Goal: Navigation & Orientation: Find specific page/section

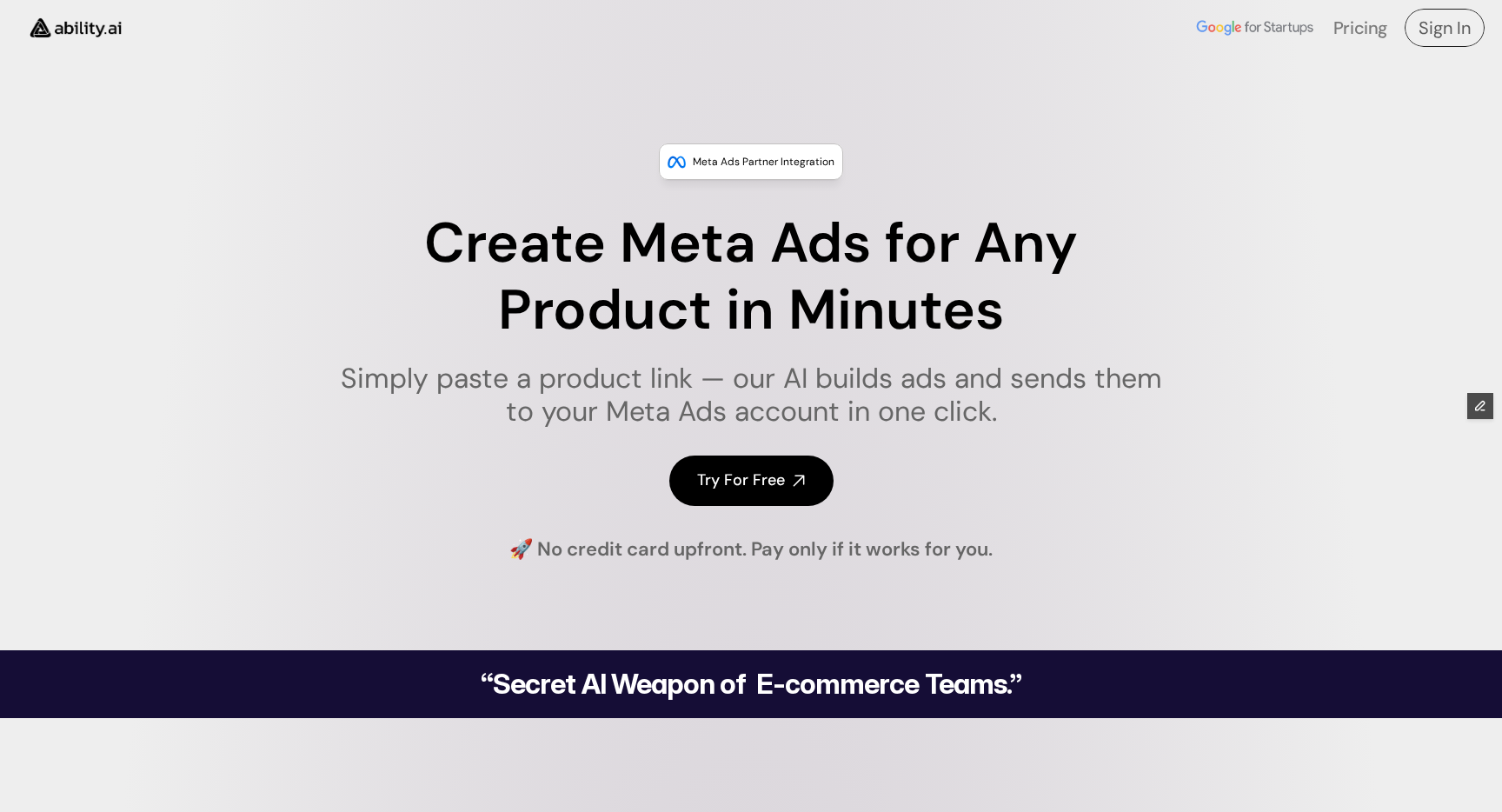
click at [1451, 28] on h4 "Sign In" at bounding box center [1444, 28] width 53 height 24
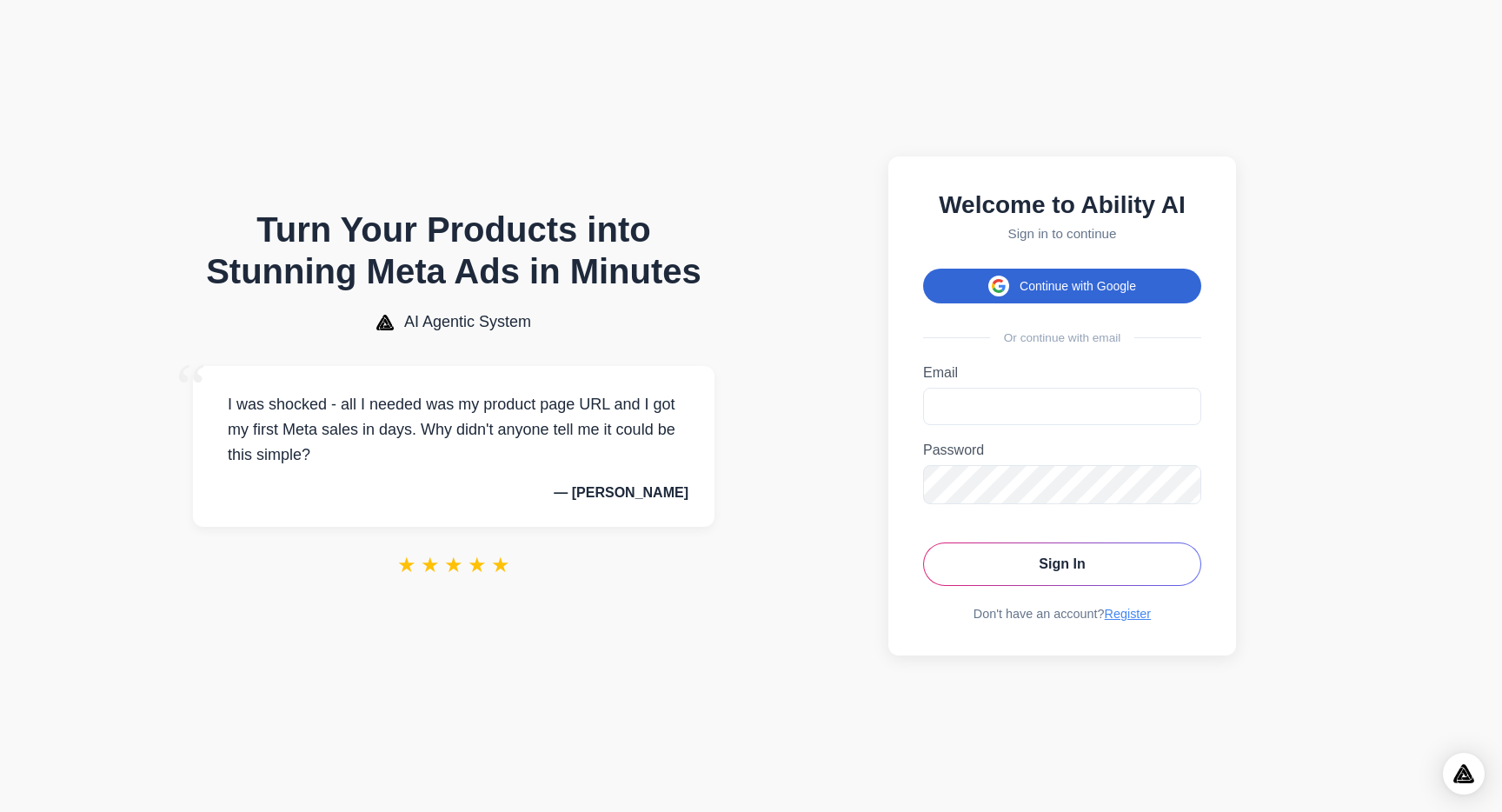
click at [1112, 285] on button "Continue with Google" at bounding box center [1063, 285] width 278 height 35
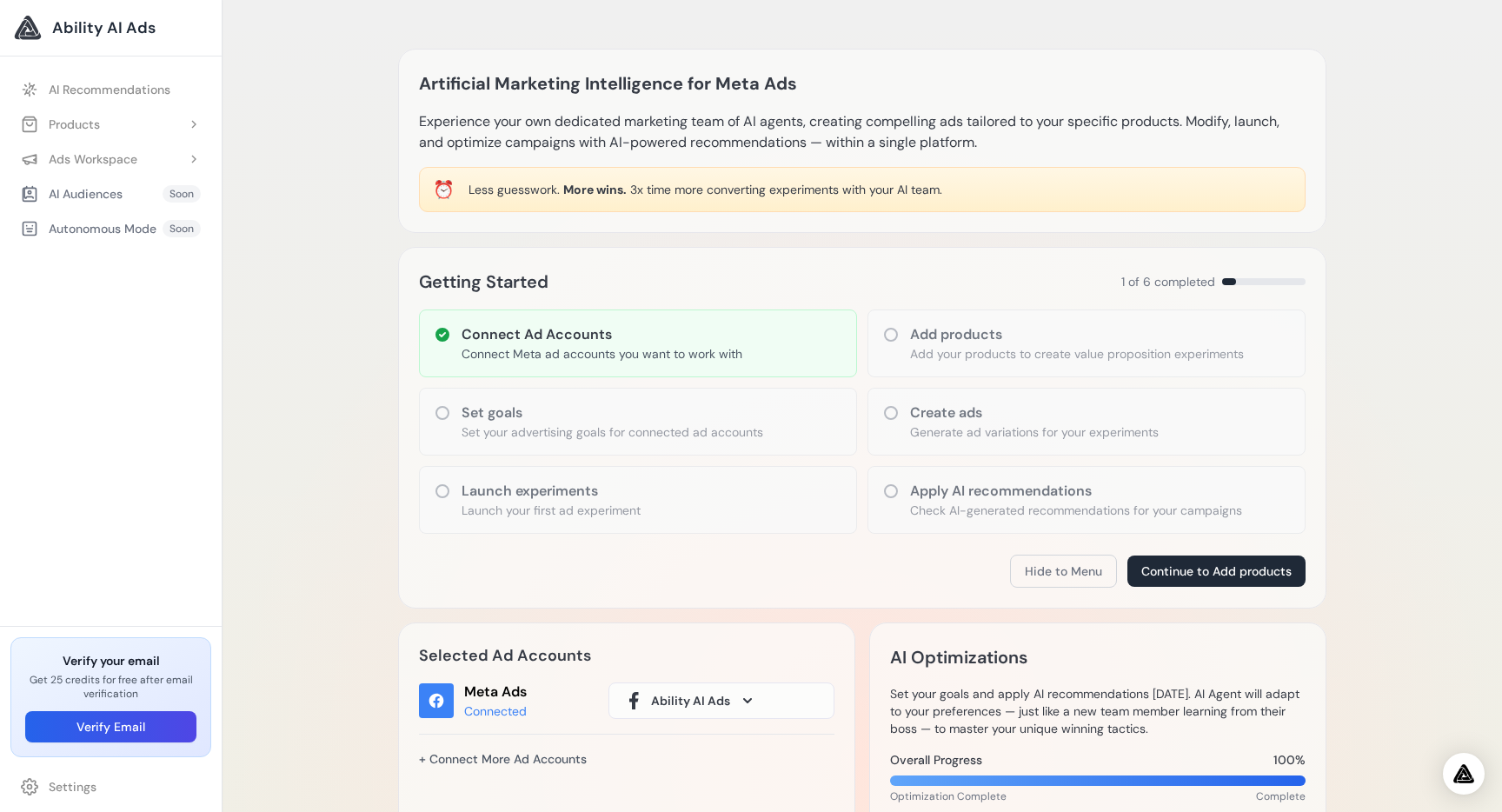
click at [347, 345] on div "Artificial Marketing Intelligence for Meta Ads Experience your own dedicated ma…" at bounding box center [862, 759] width 1279 height 1520
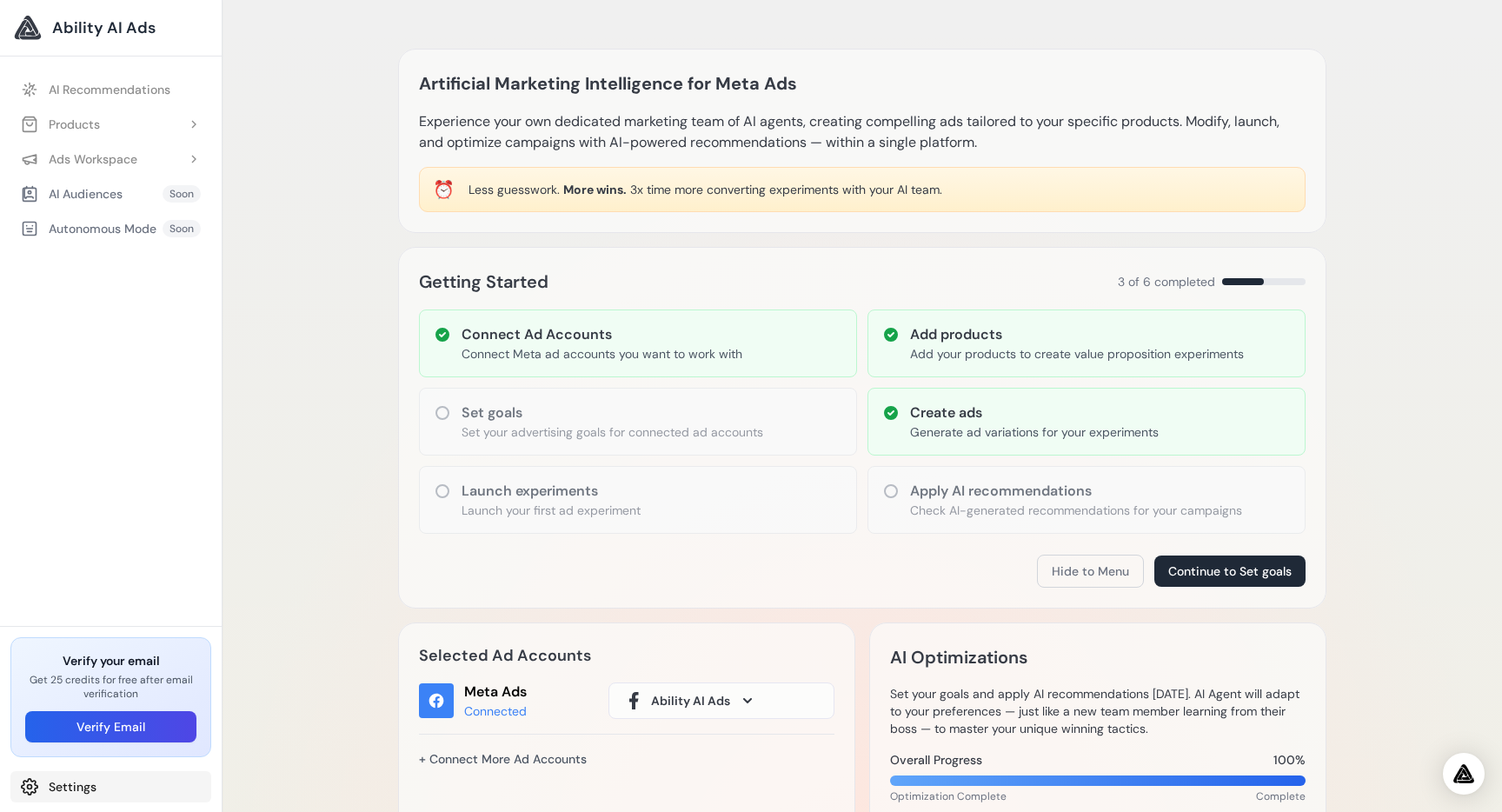
click at [90, 791] on link "Settings" at bounding box center [111, 786] width 201 height 31
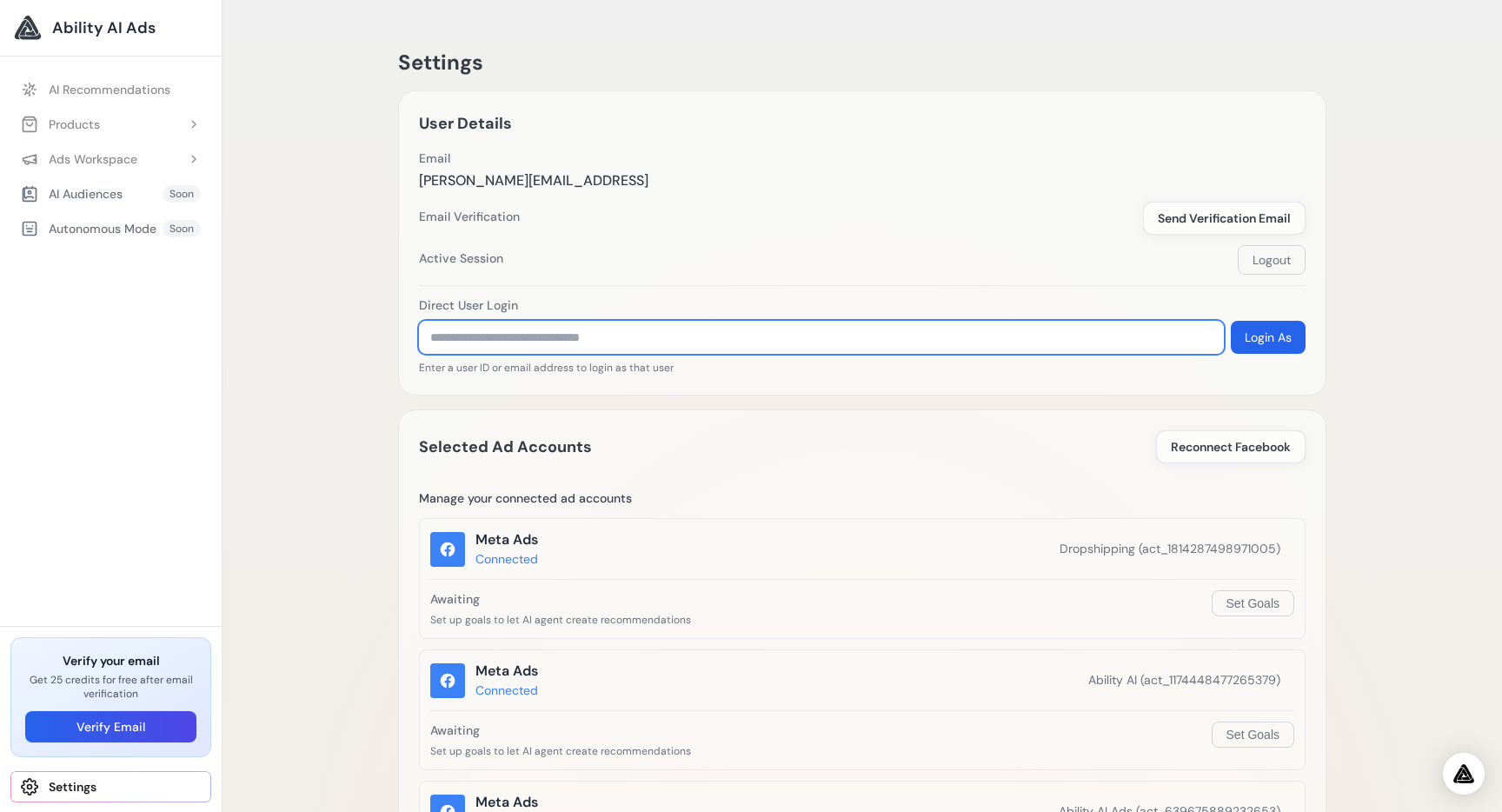
click at [576, 332] on input "text" at bounding box center [821, 337] width 805 height 33
type input "**********"
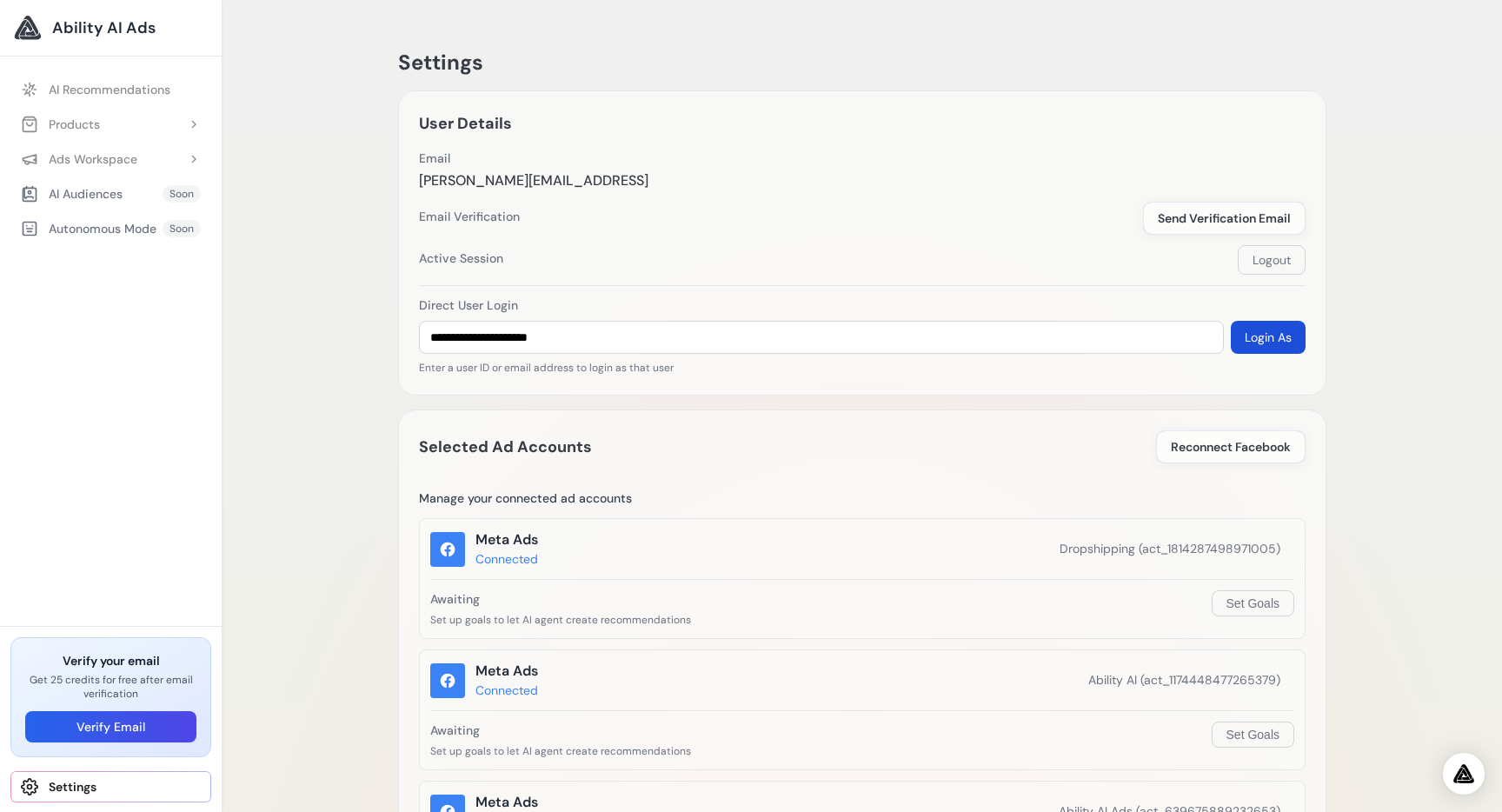
click at [1295, 330] on button "Login As" at bounding box center [1268, 337] width 75 height 33
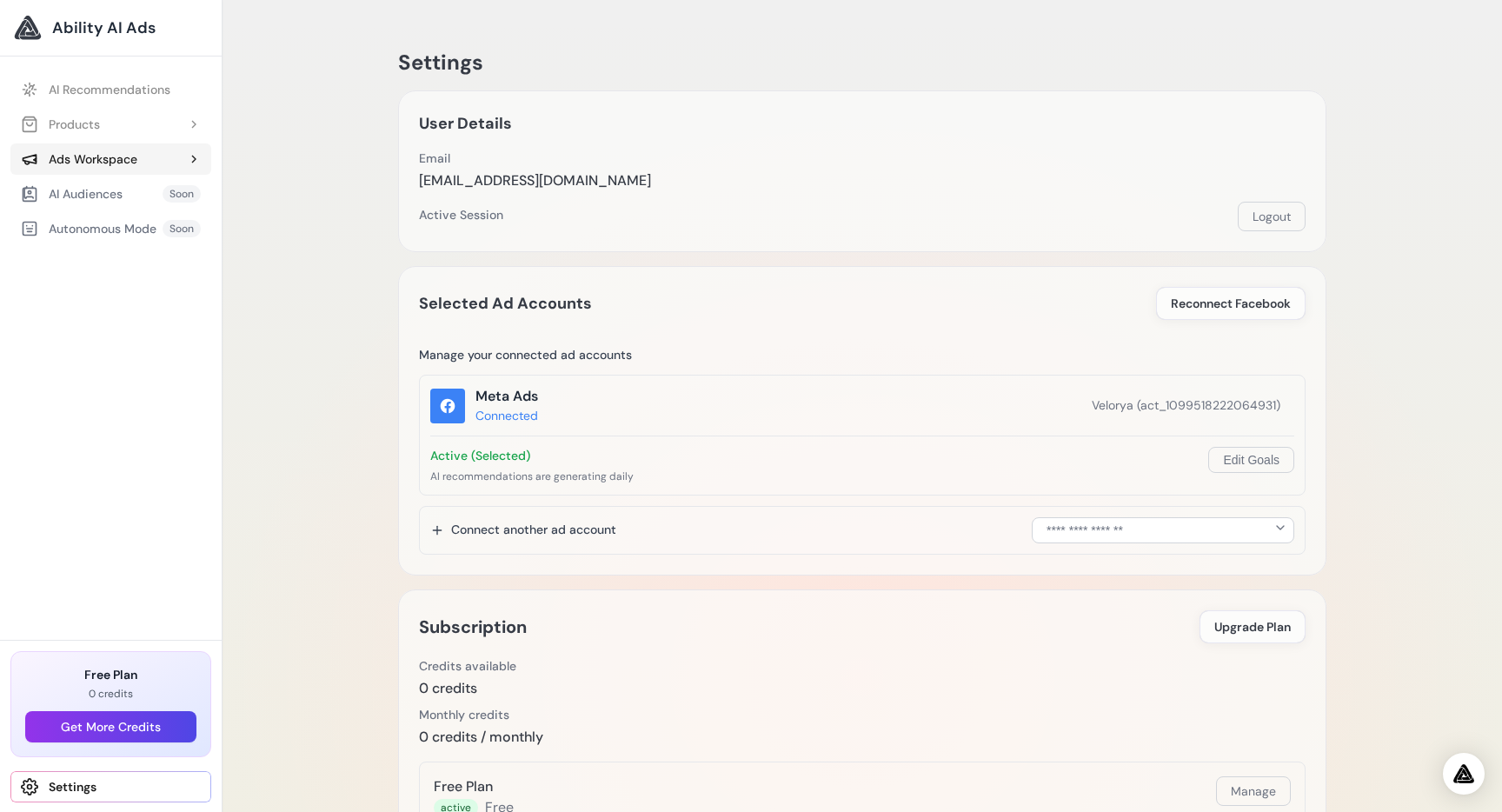
click at [95, 155] on div "Ads Workspace" at bounding box center [78, 160] width 117 height 18
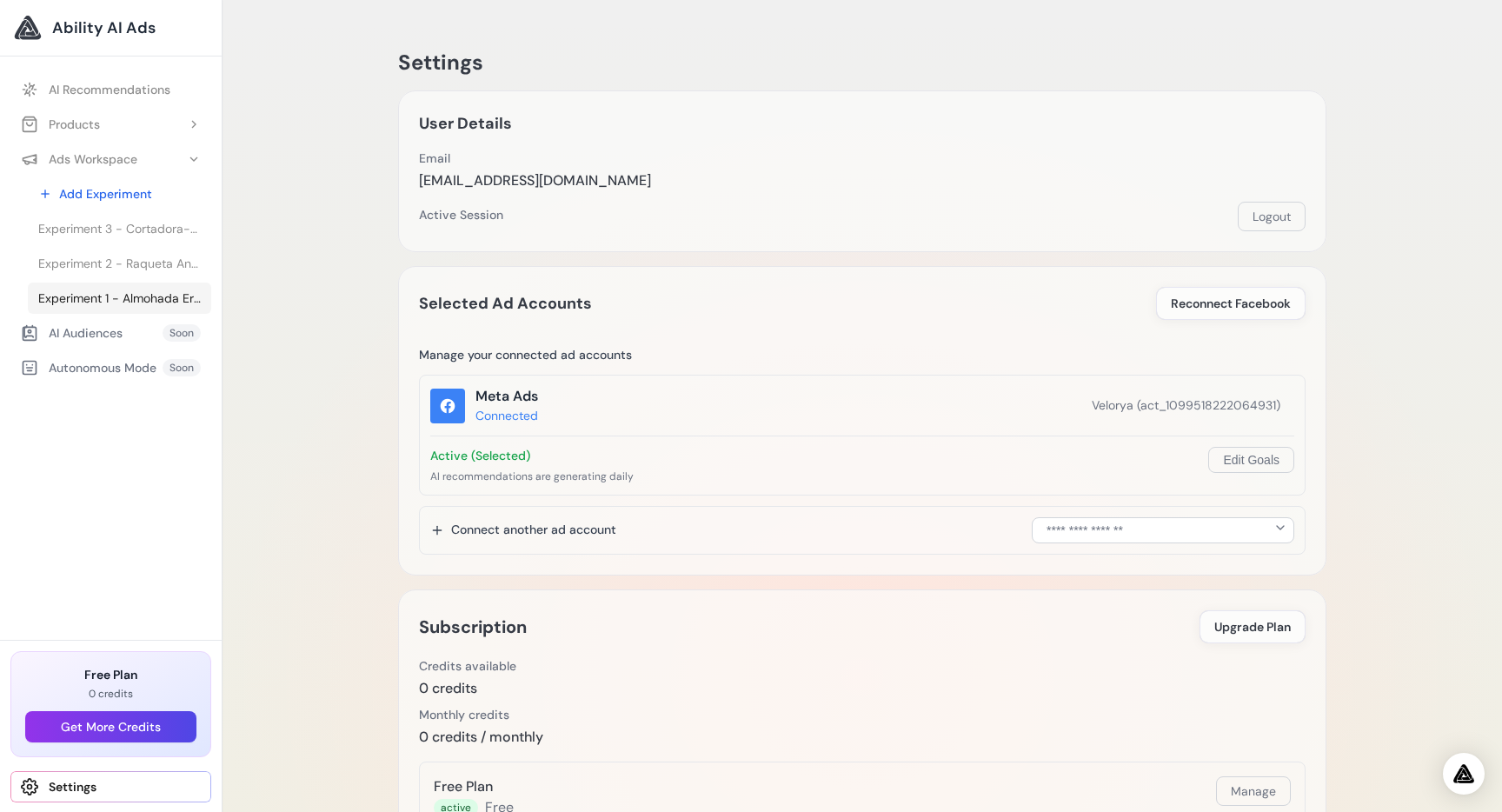
click at [132, 298] on span "Experiment 1 - Almohada Ergonómica Viscoelástica CerviFoam – Velorya" at bounding box center [119, 299] width 162 height 18
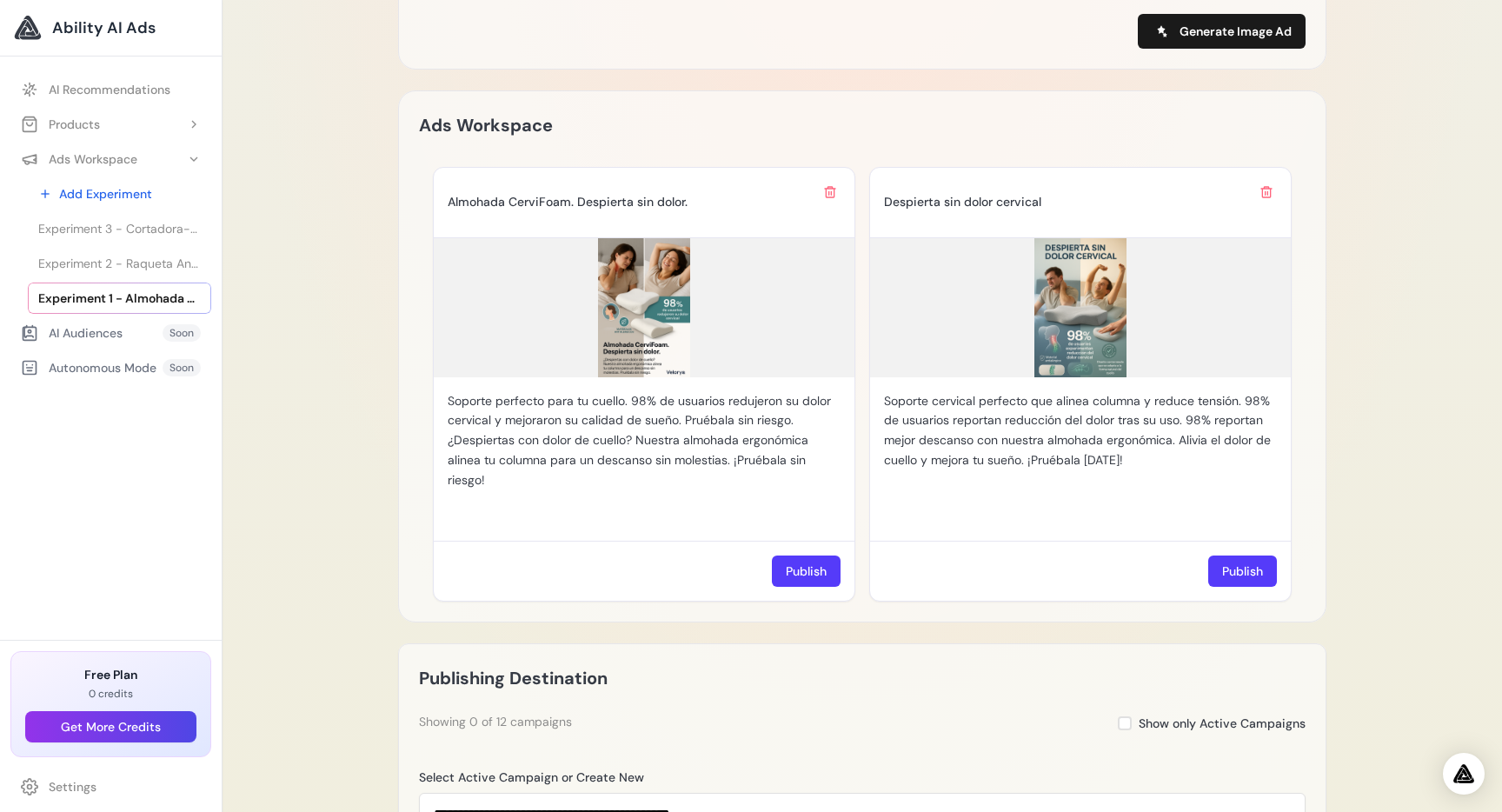
scroll to position [1615, 0]
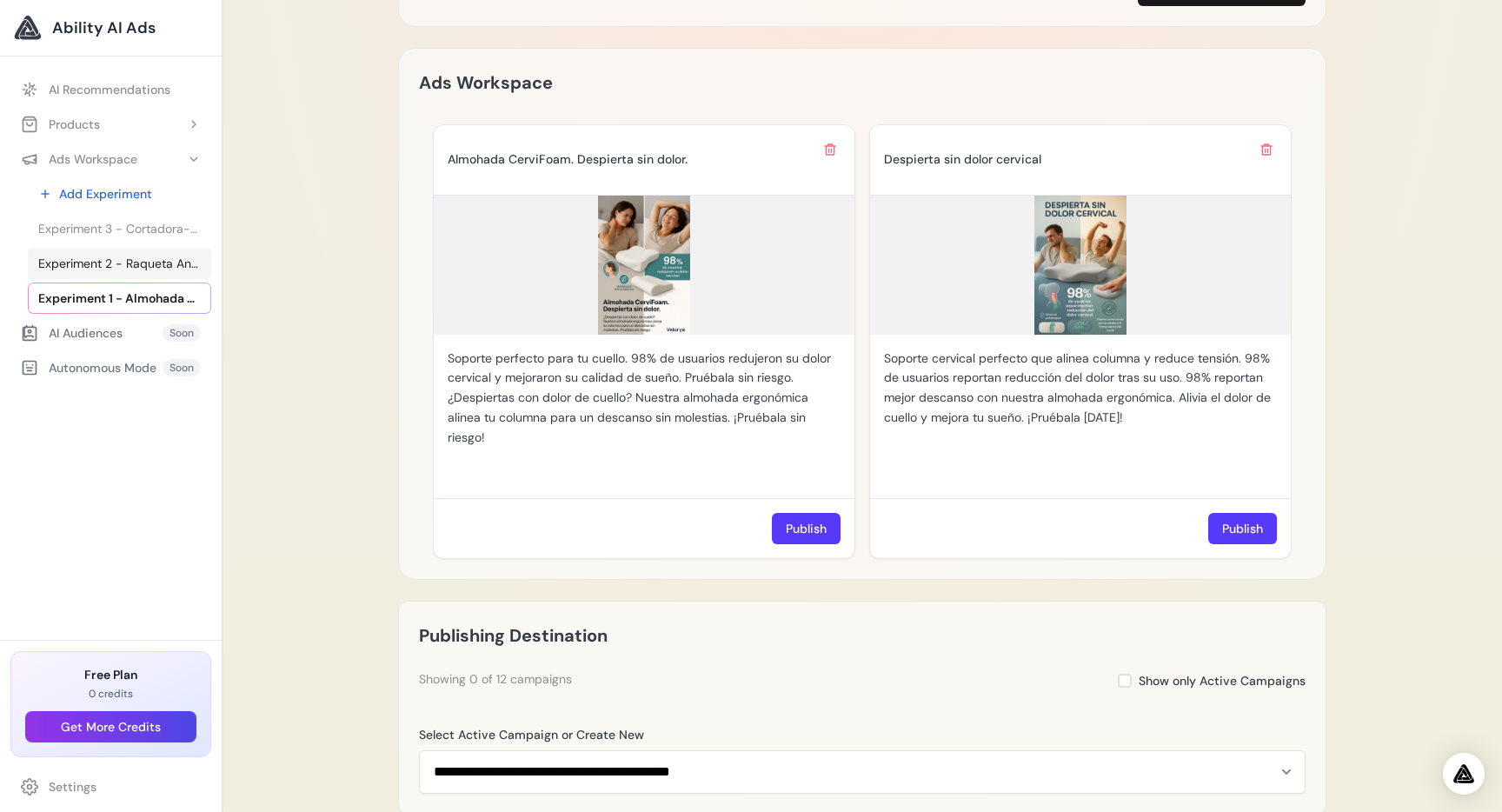
click at [141, 272] on link "Experiment 2 - Raqueta Antimosquitos Inteligente – Velorya" at bounding box center [119, 263] width 184 height 31
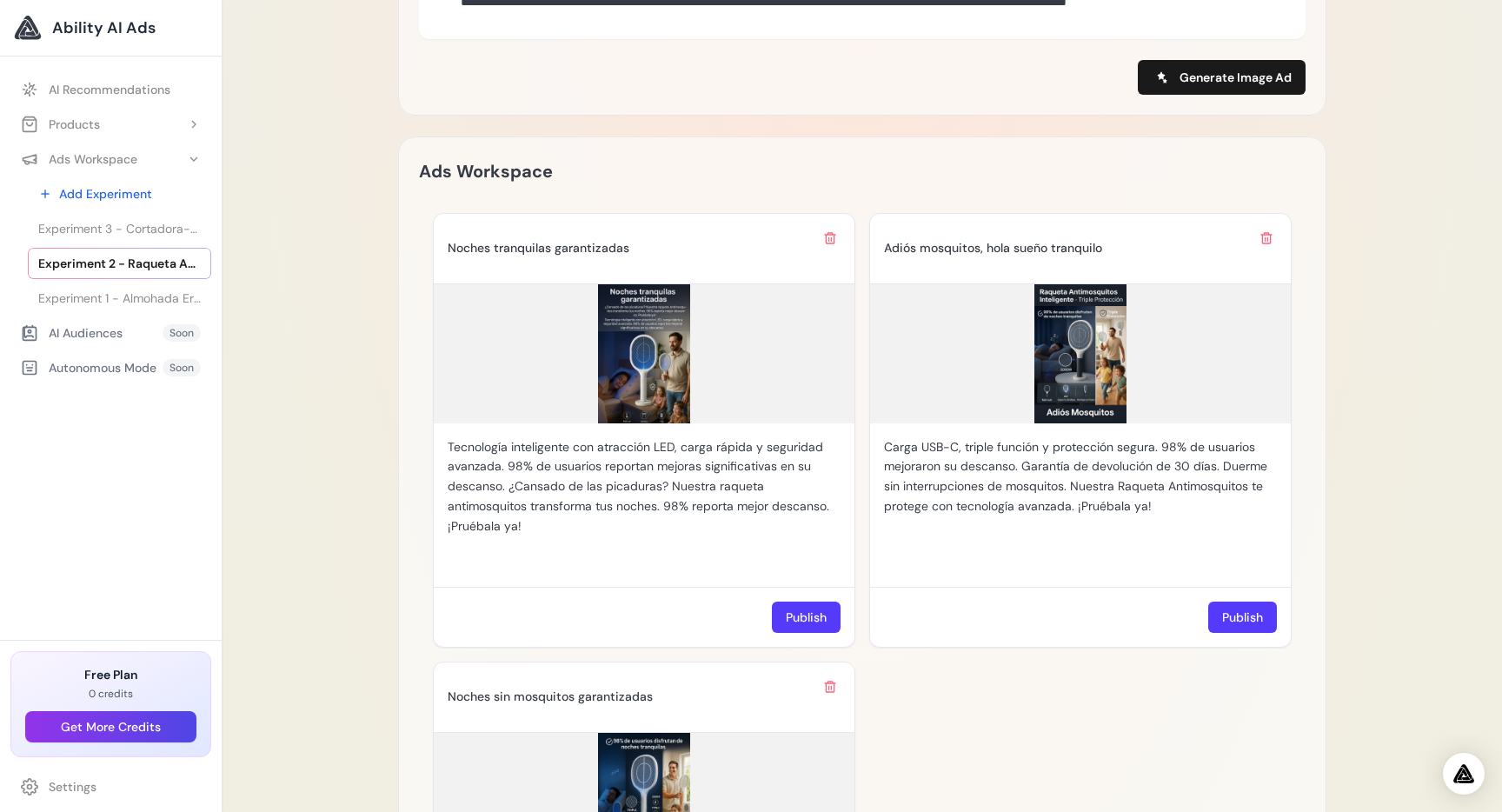
scroll to position [1964, 0]
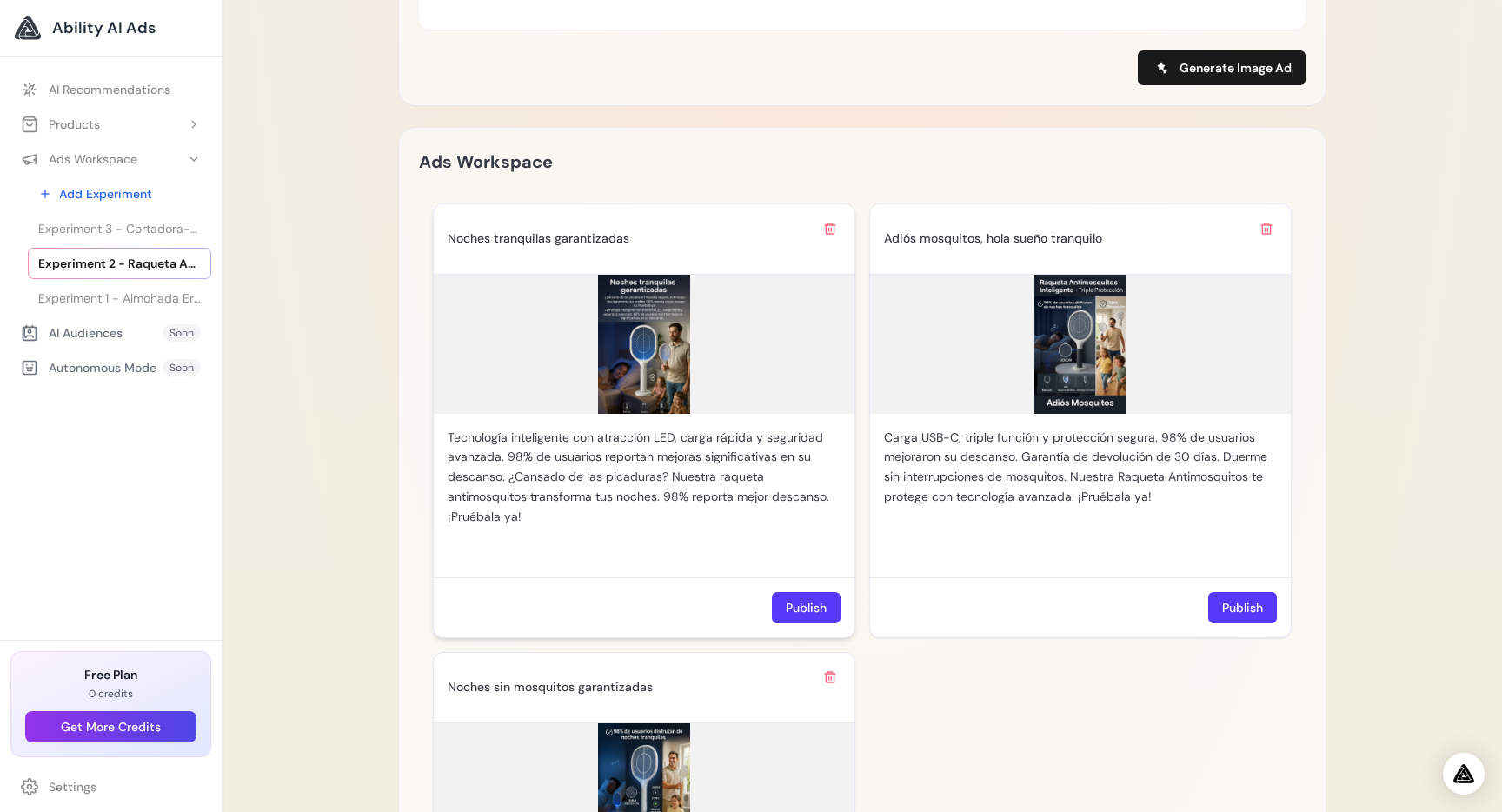
click at [660, 349] on img at bounding box center [644, 344] width 421 height 139
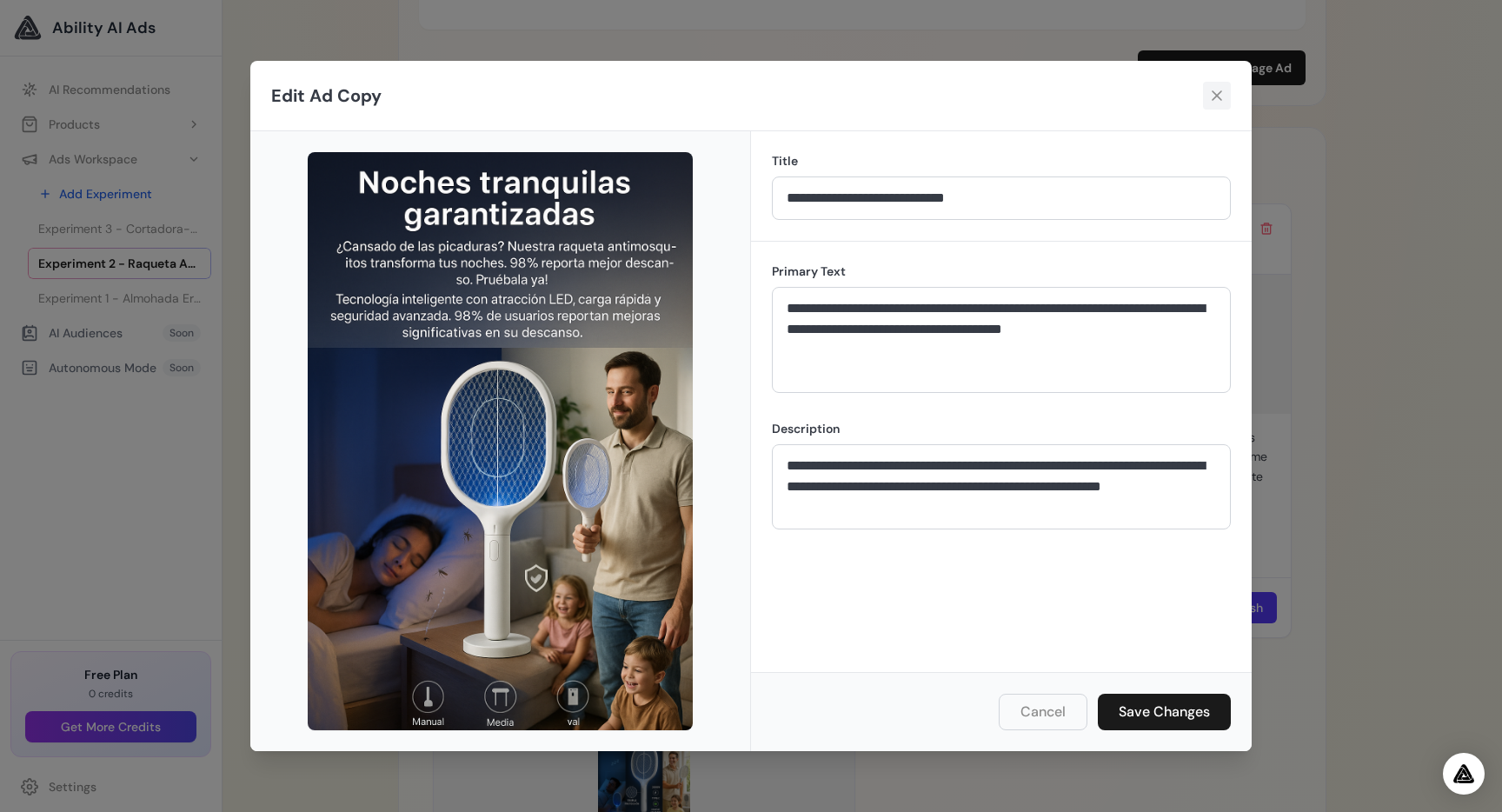
click at [1208, 93] on icon at bounding box center [1217, 96] width 18 height 18
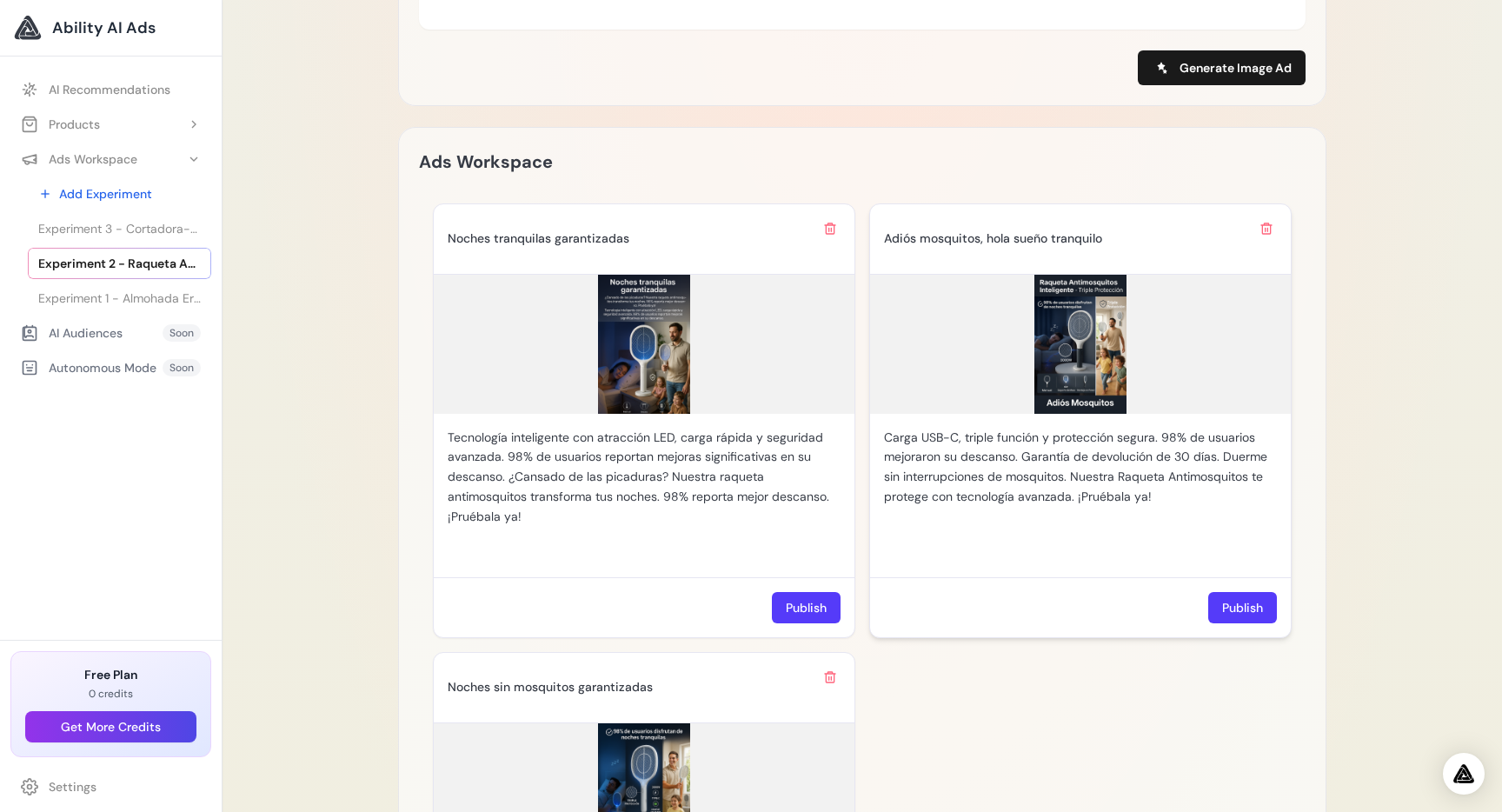
click at [1088, 349] on img at bounding box center [1080, 344] width 421 height 139
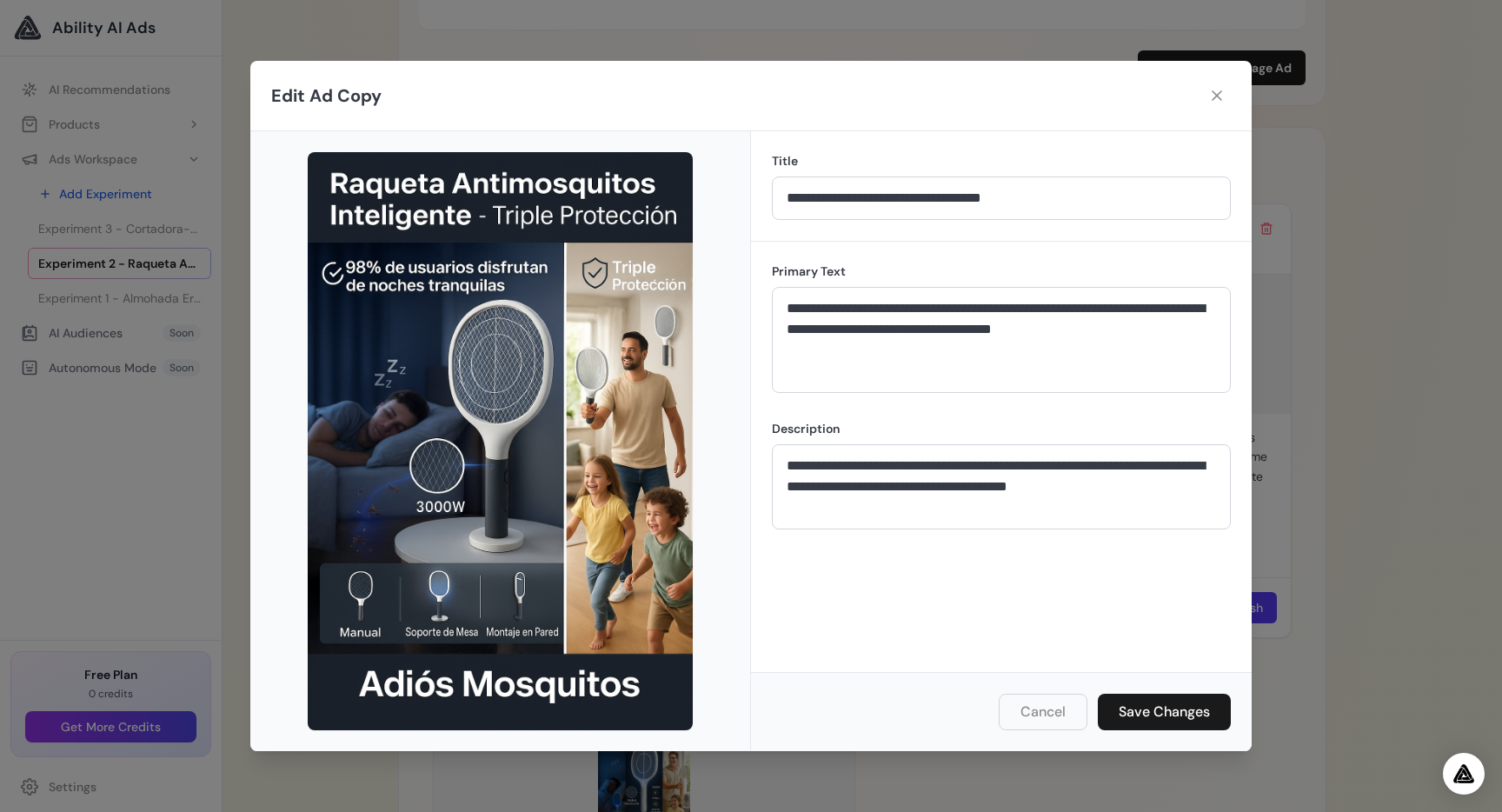
click at [1283, 437] on div "**********" at bounding box center [751, 406] width 1502 height 812
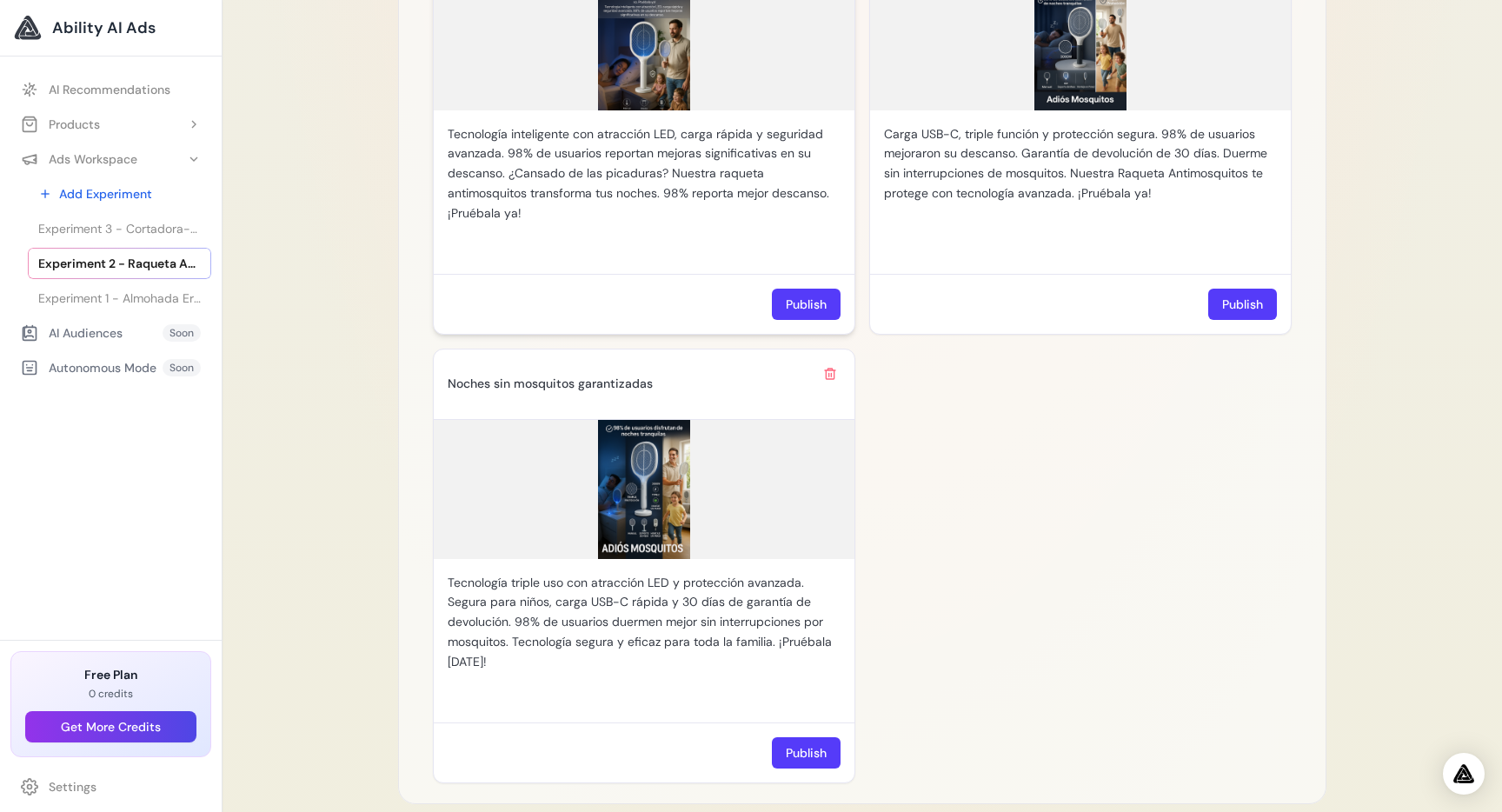
scroll to position [2292, 0]
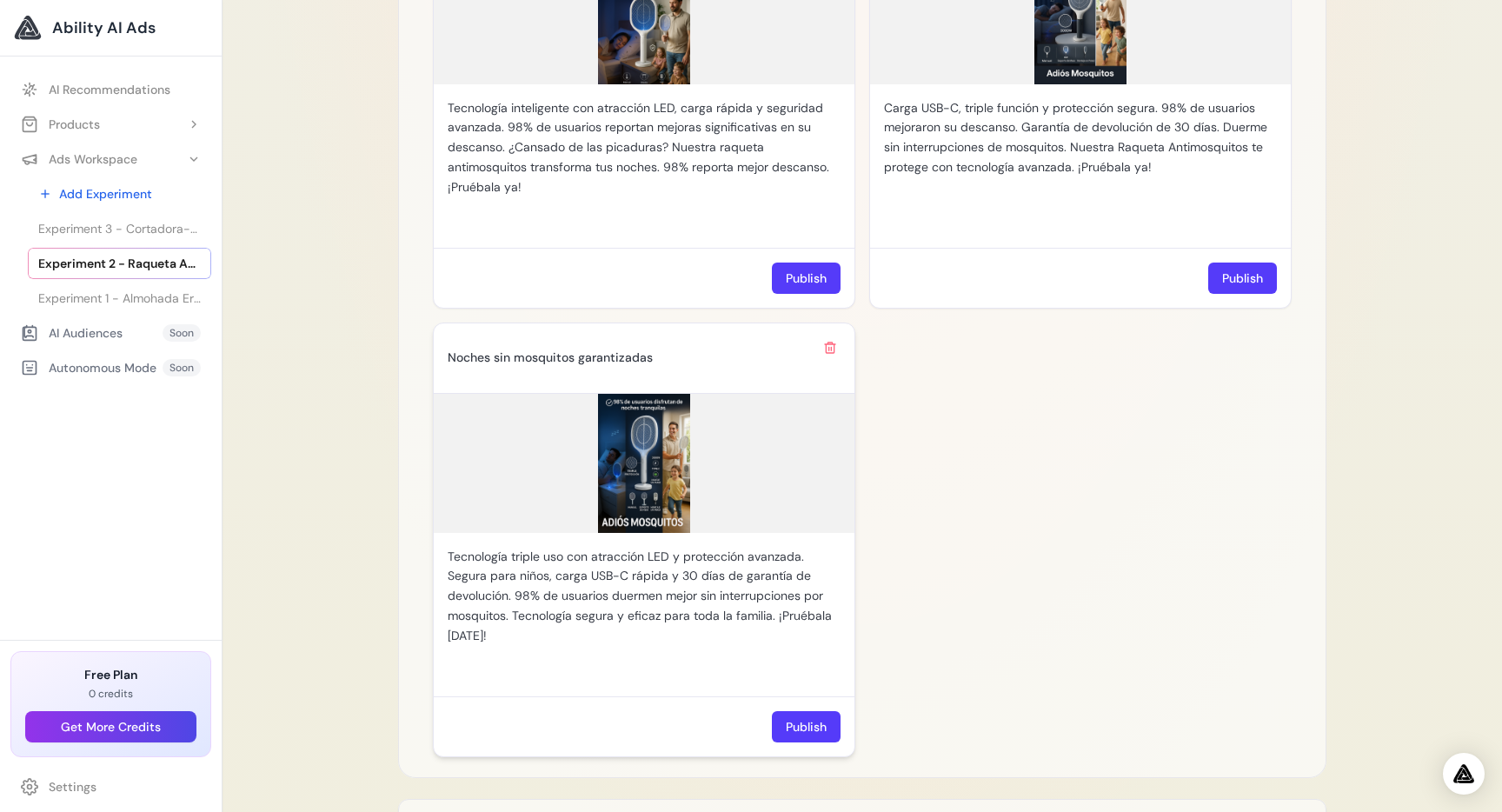
click at [640, 481] on img at bounding box center [644, 463] width 421 height 139
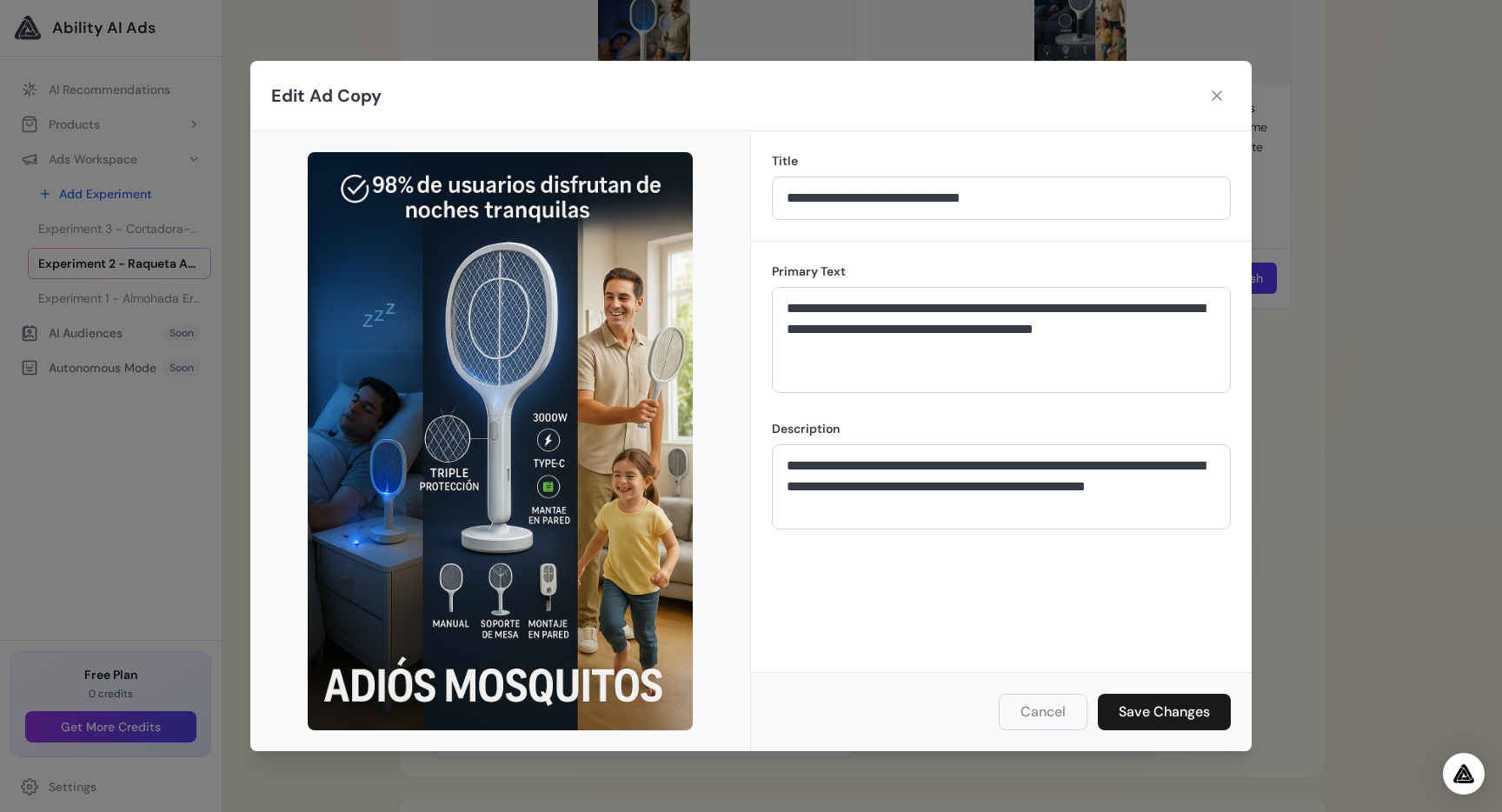
click at [1315, 340] on div "**********" at bounding box center [751, 406] width 1502 height 812
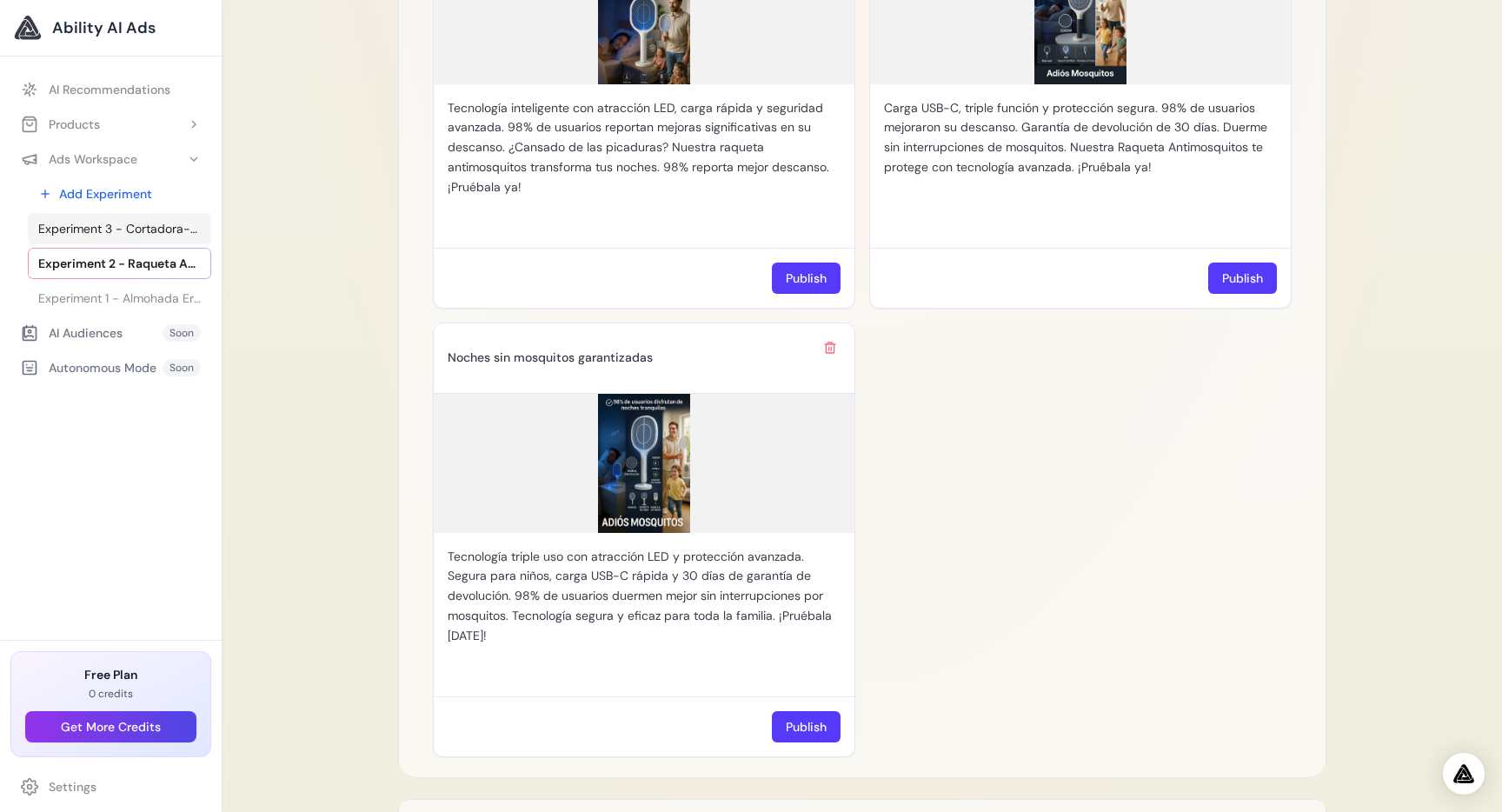
click at [163, 227] on span "Experiment 3 - Cortadora-Ralladora Giratoria 3 en 1 – Velorya" at bounding box center [119, 229] width 162 height 18
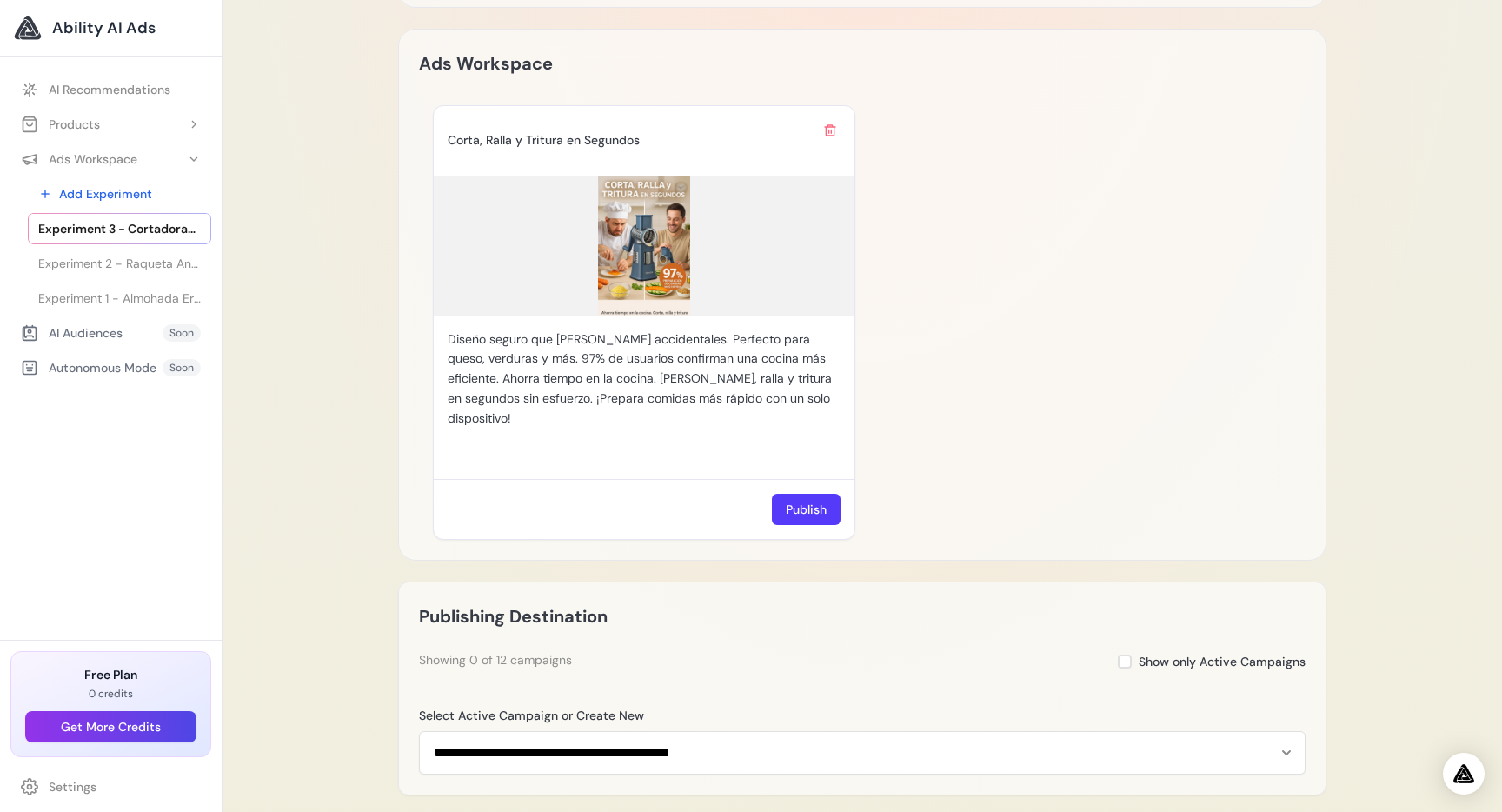
scroll to position [1490, 0]
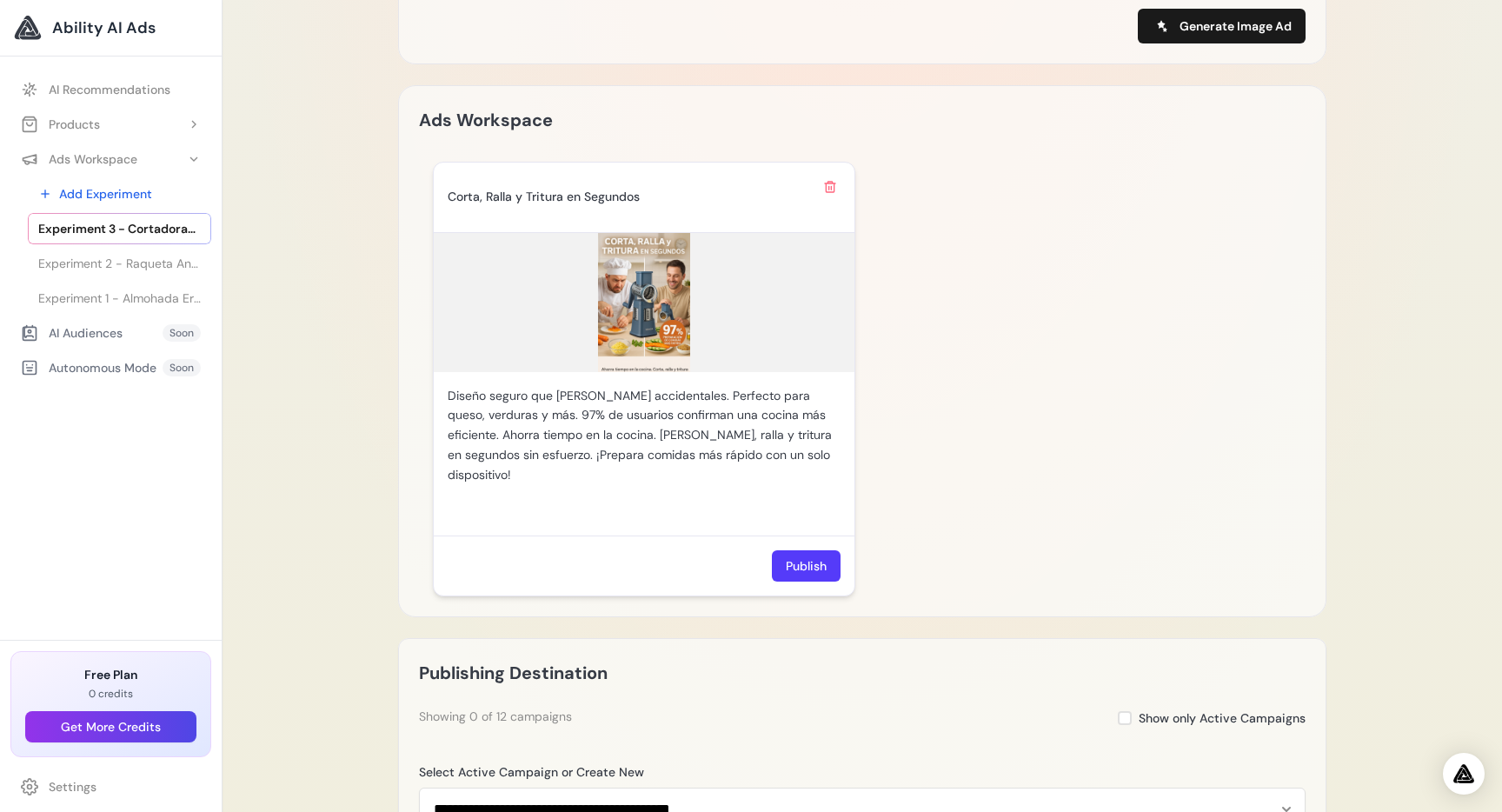
click at [664, 290] on img at bounding box center [644, 302] width 421 height 139
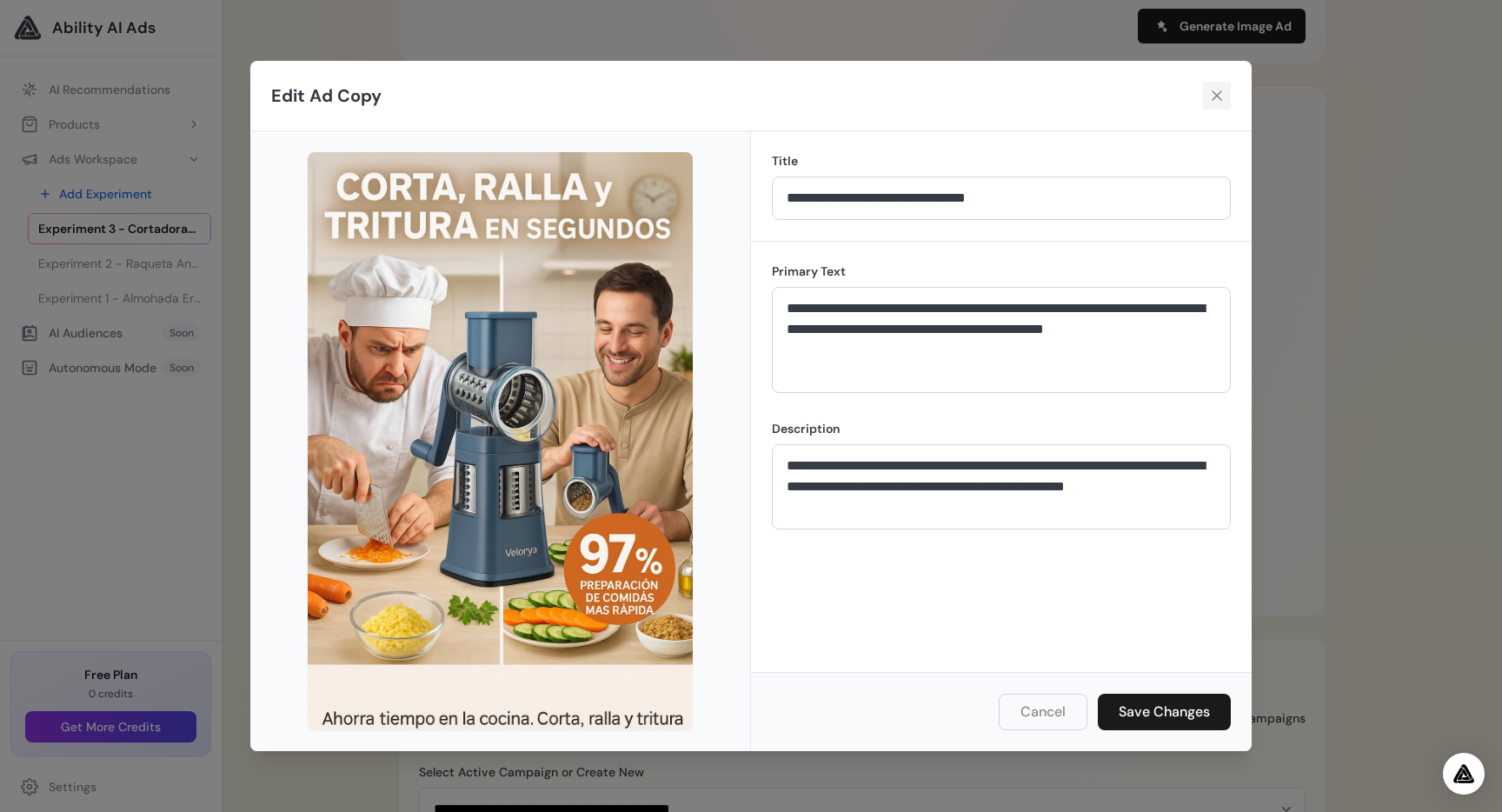
click at [1223, 97] on icon at bounding box center [1217, 96] width 18 height 18
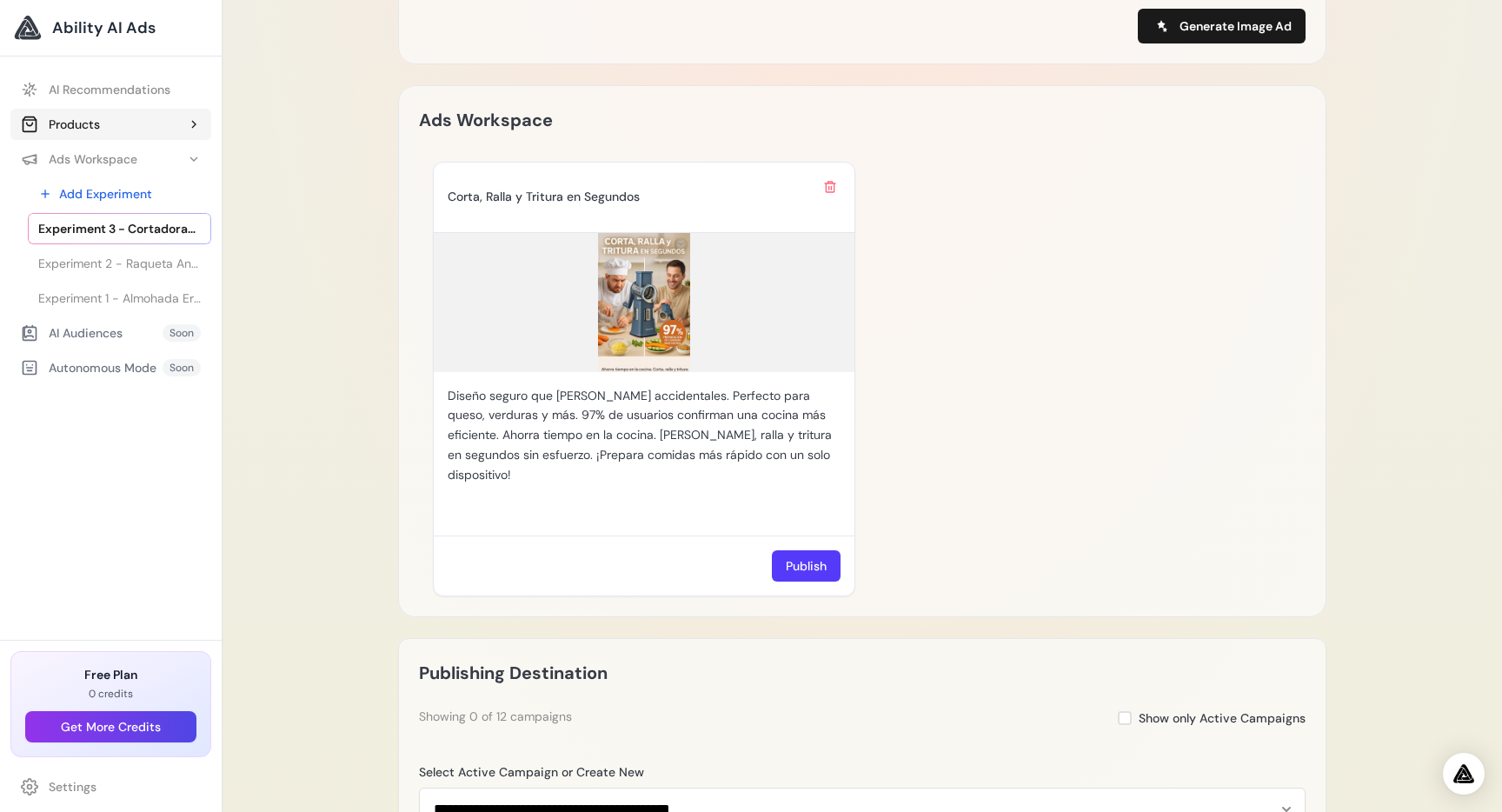
click at [111, 130] on button "Products" at bounding box center [111, 124] width 201 height 31
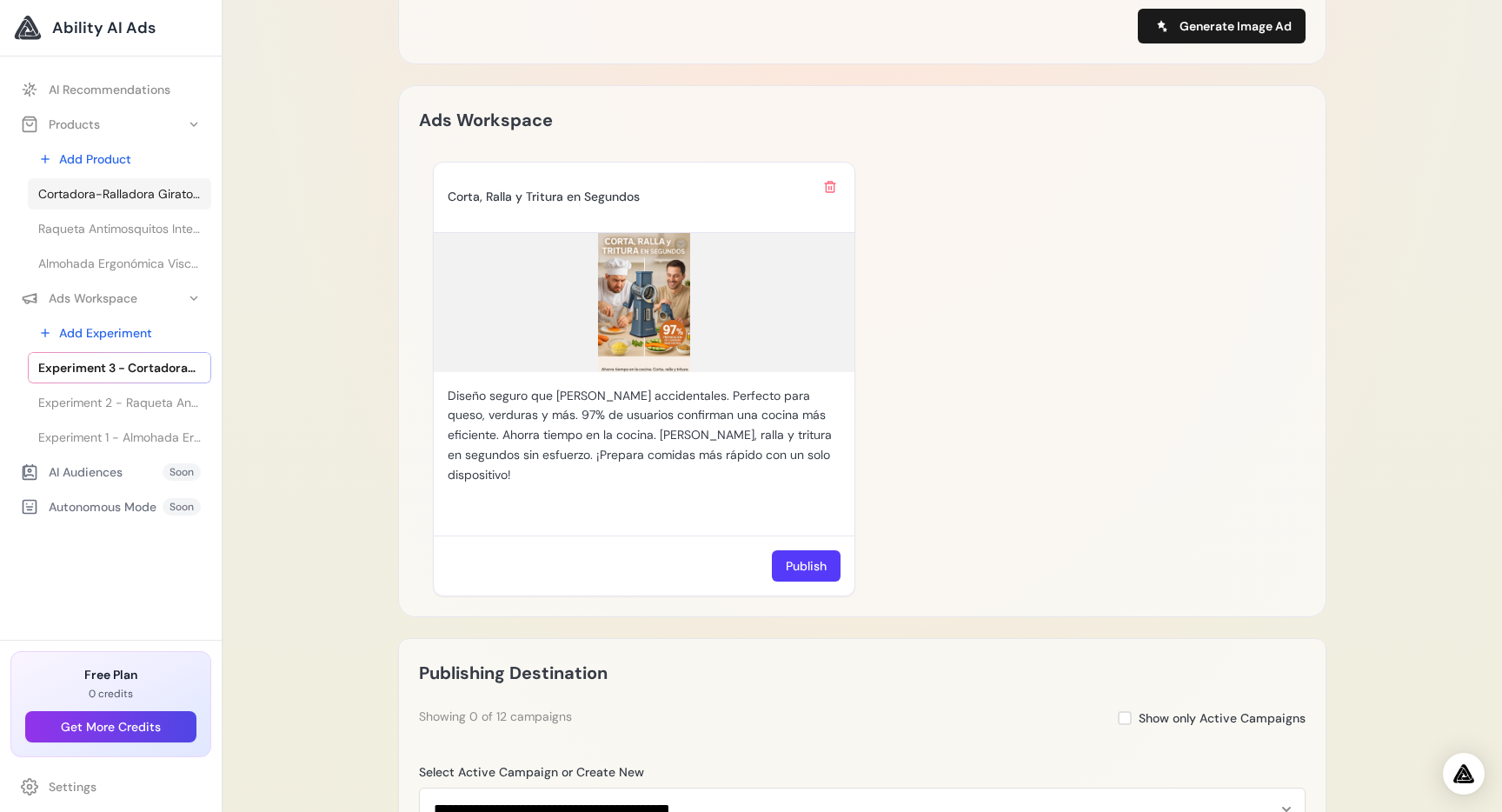
click at [115, 194] on span "Cortadora-Ralladora Giratoria 3 en 1 – Velorya" at bounding box center [119, 194] width 162 height 18
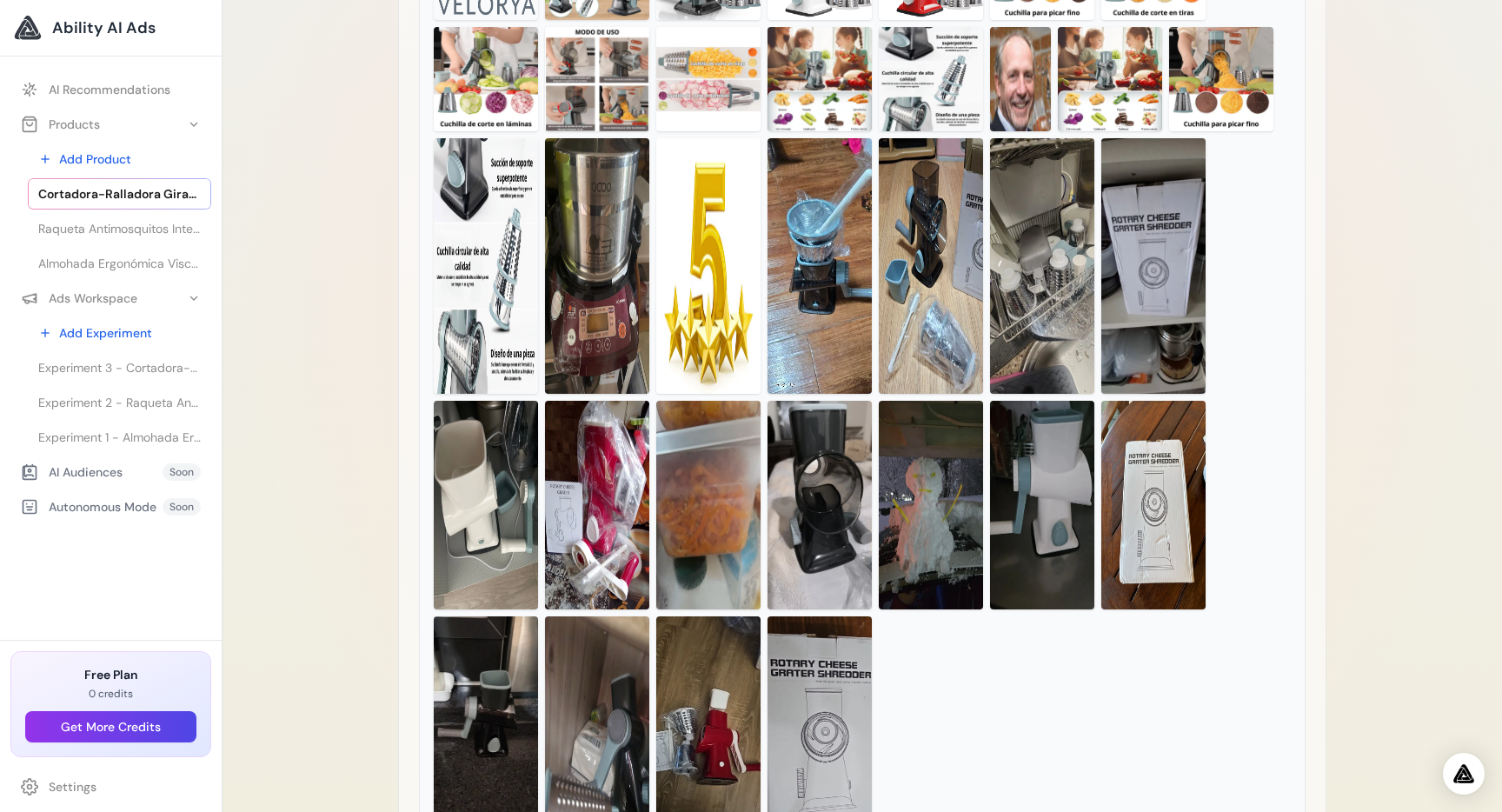
scroll to position [426, 0]
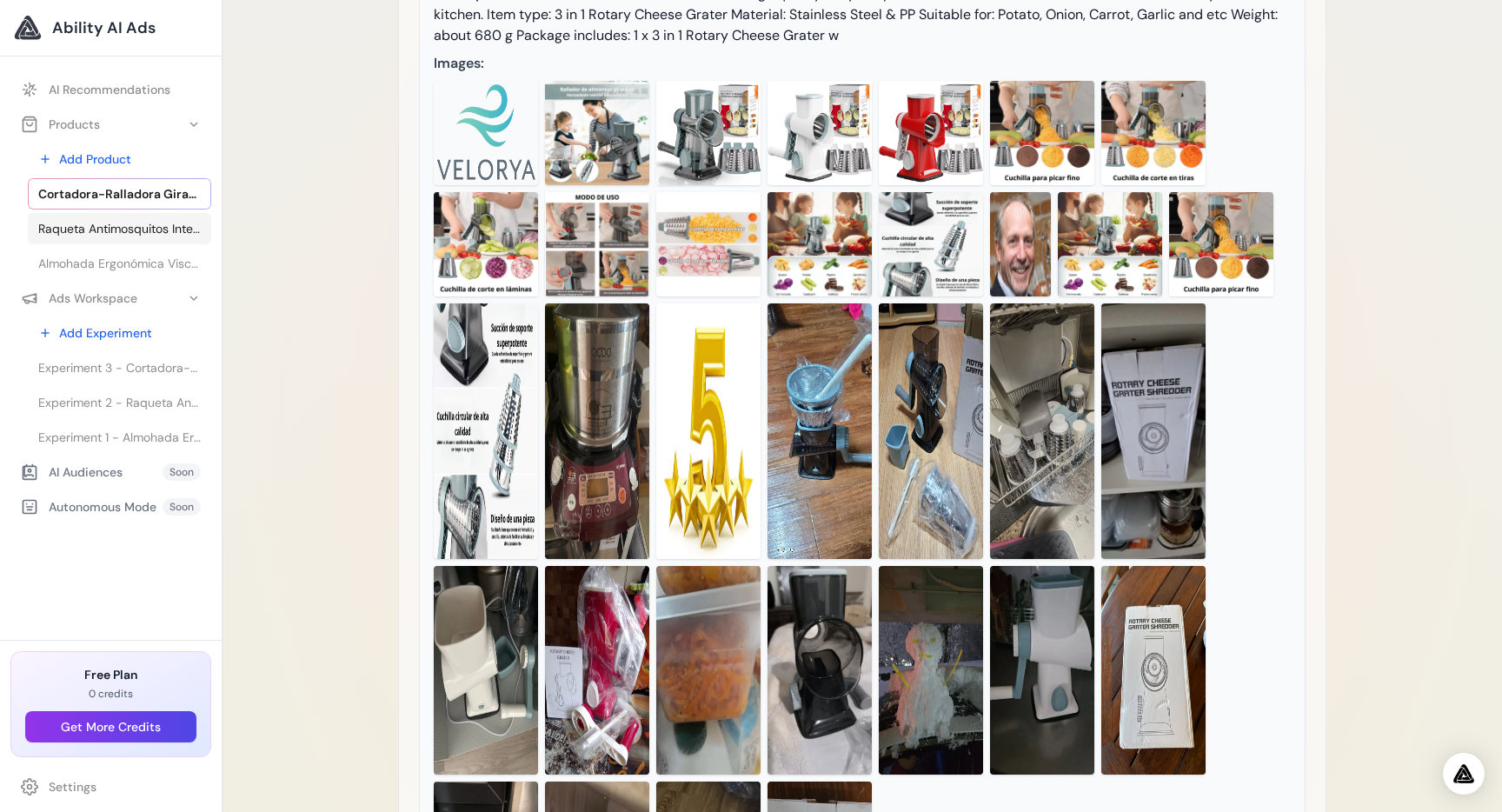
click at [63, 222] on span "Raqueta Antimosquitos Inteligente – Velorya" at bounding box center [119, 229] width 162 height 18
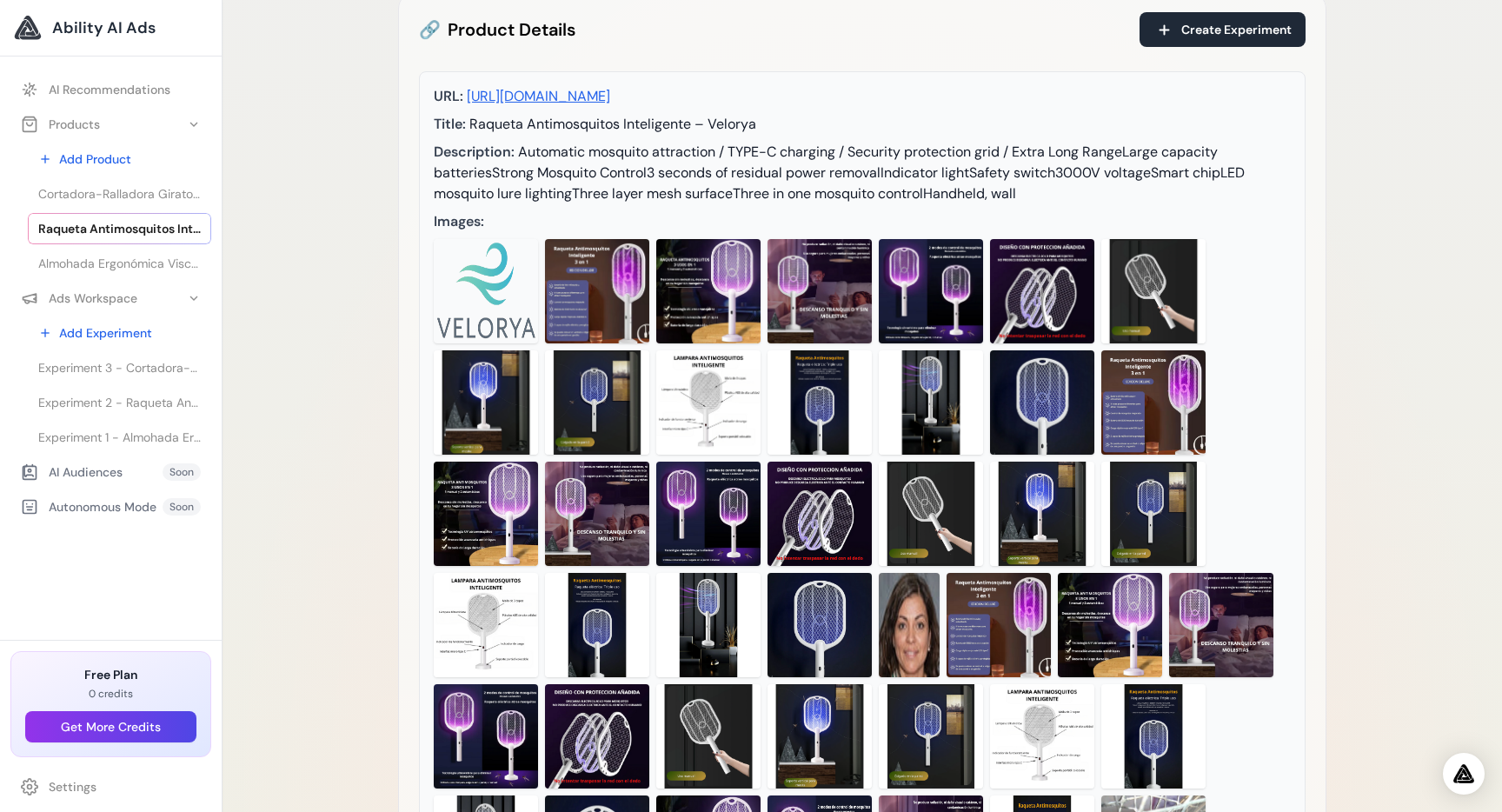
scroll to position [269, 0]
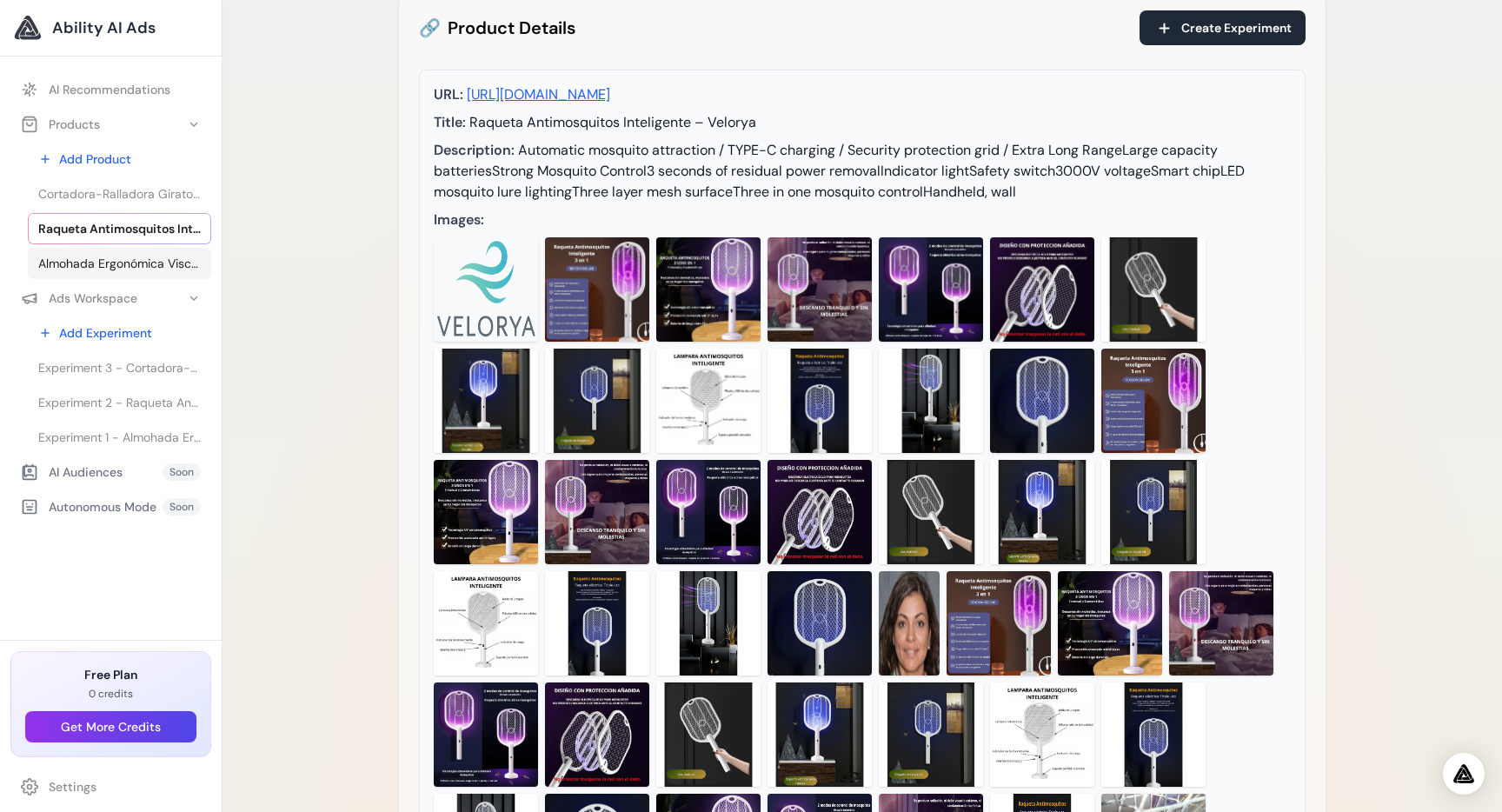
click at [112, 276] on link "Almohada Ergonómica Viscoelástica CerviFoam – [GEOGRAPHIC_DATA]" at bounding box center [119, 263] width 184 height 31
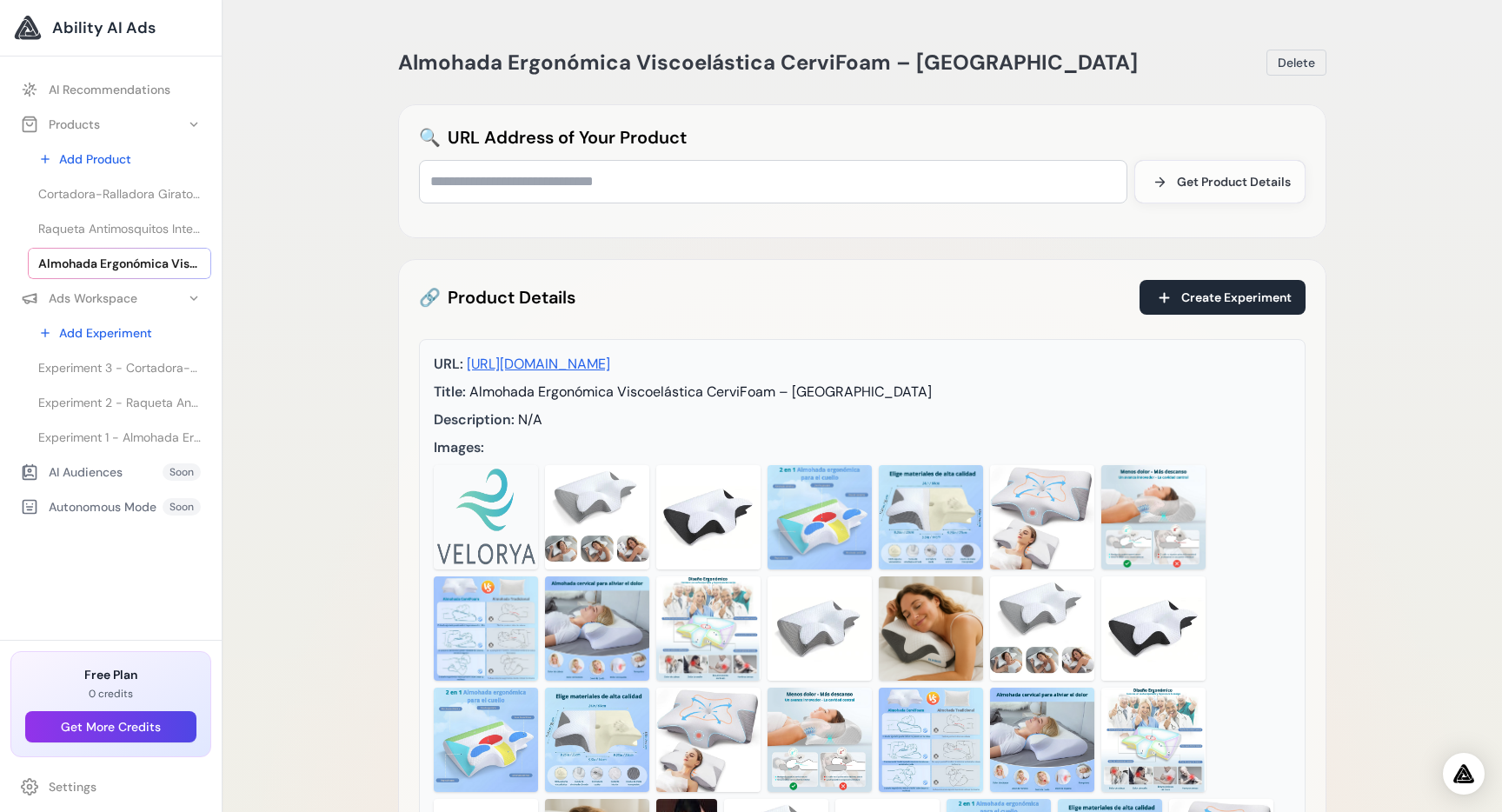
click at [71, 788] on link "Settings" at bounding box center [111, 786] width 201 height 31
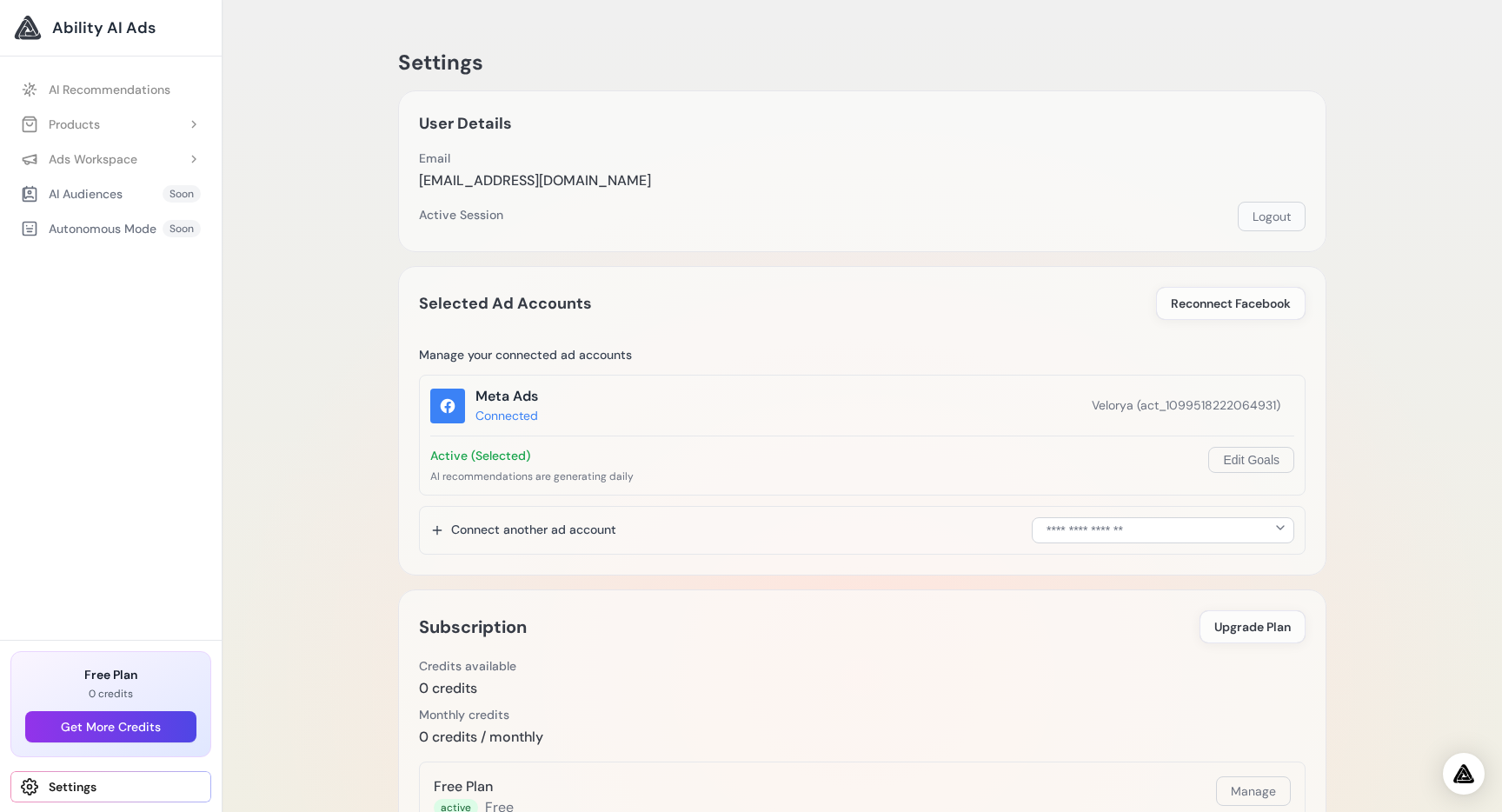
click at [1277, 212] on button "Logout" at bounding box center [1272, 216] width 68 height 29
